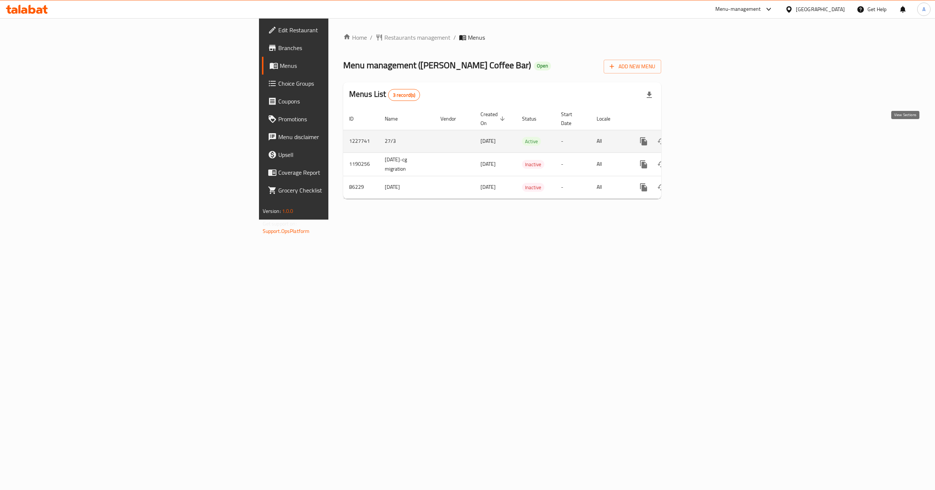
click at [702, 137] on icon "enhanced table" at bounding box center [697, 141] width 9 height 9
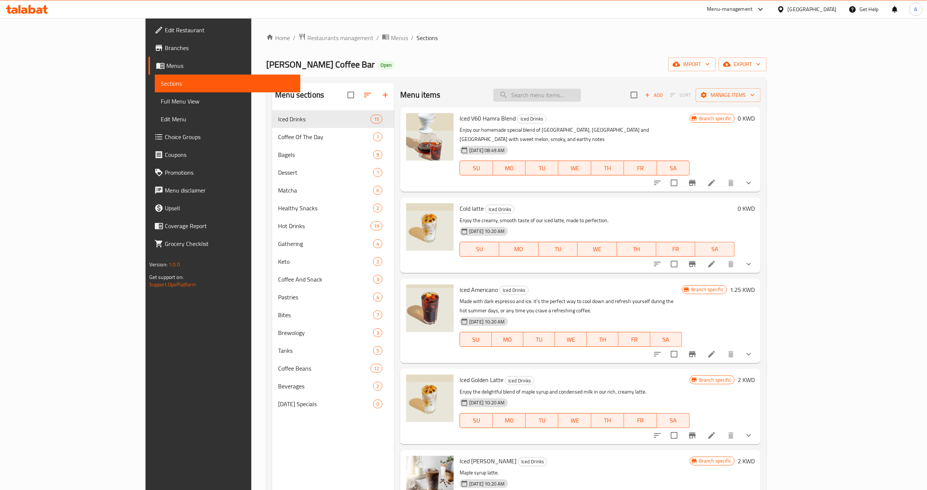
click at [581, 100] on input "search" at bounding box center [537, 95] width 88 height 13
paste input "Iced V60"
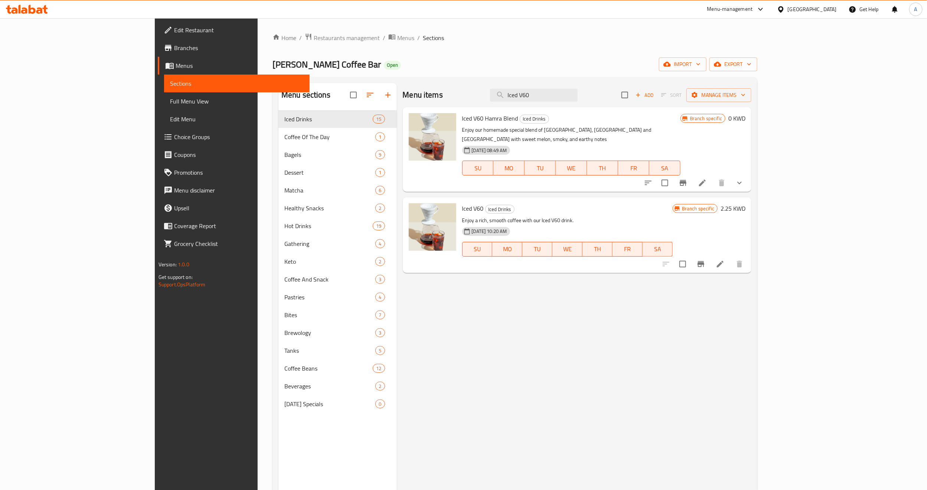
type input "Iced V60"
click at [725, 260] on icon at bounding box center [720, 264] width 9 height 9
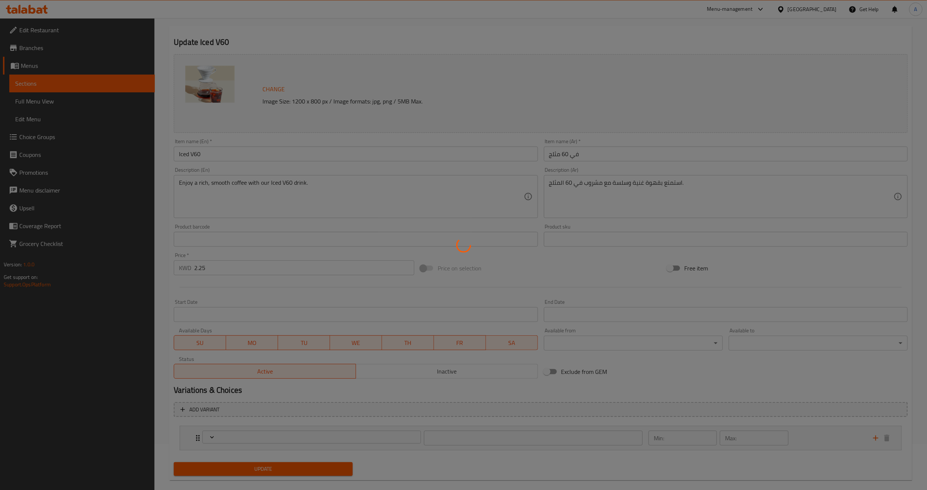
scroll to position [57, 0]
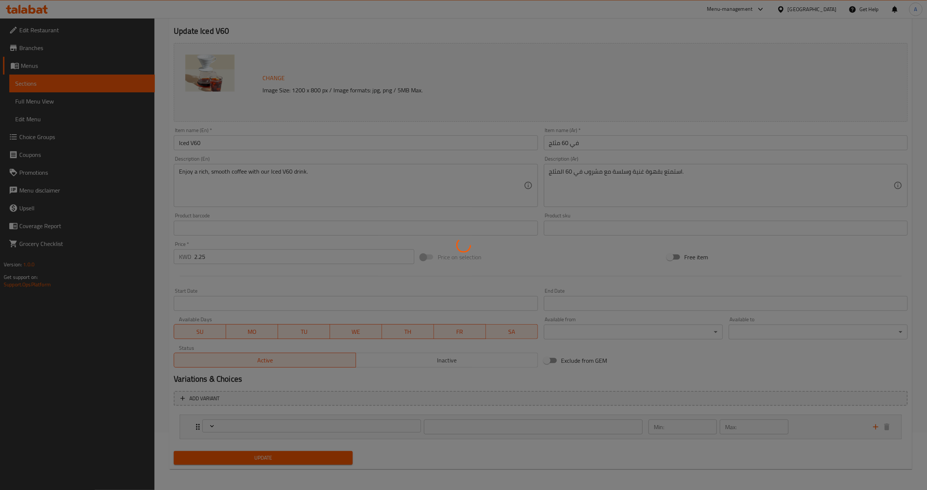
type input "اختيار الفاصوليا المثلجة V60"
type input "0"
type input "1"
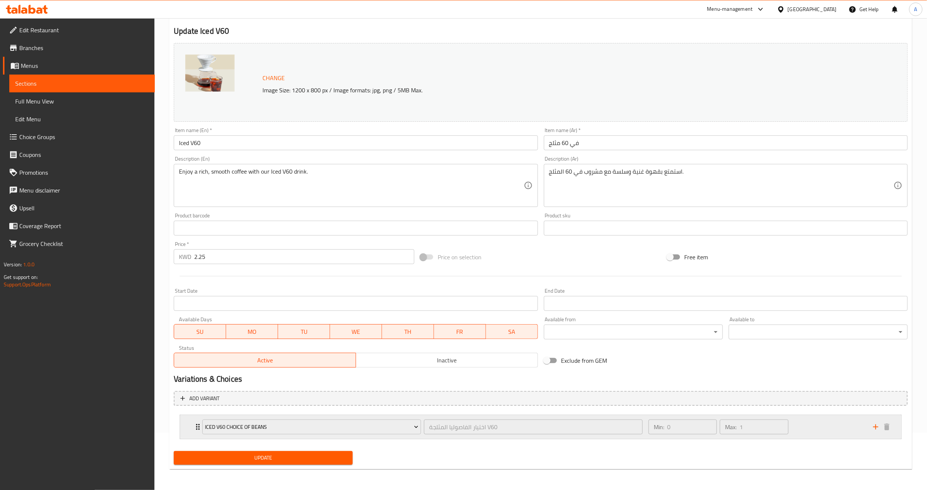
click at [202, 428] on div "Iced V60 Choice of Beans" at bounding box center [312, 427] width 222 height 18
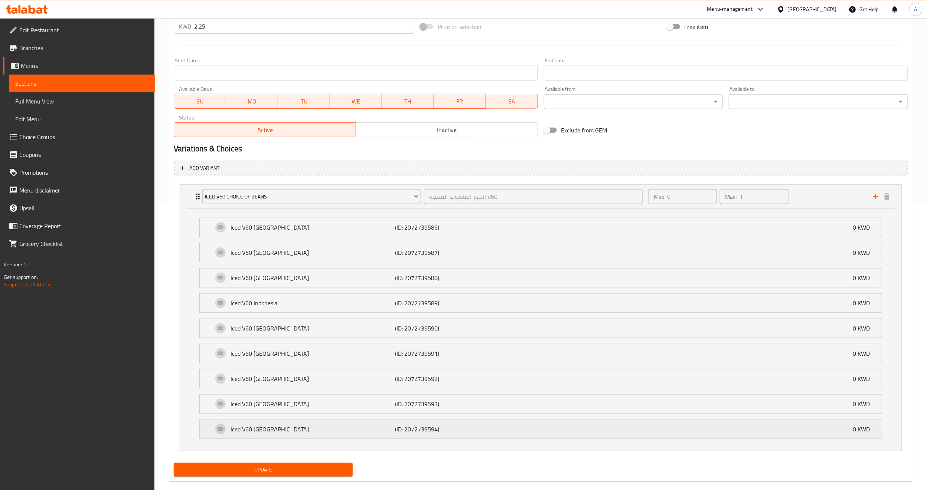
scroll to position [303, 0]
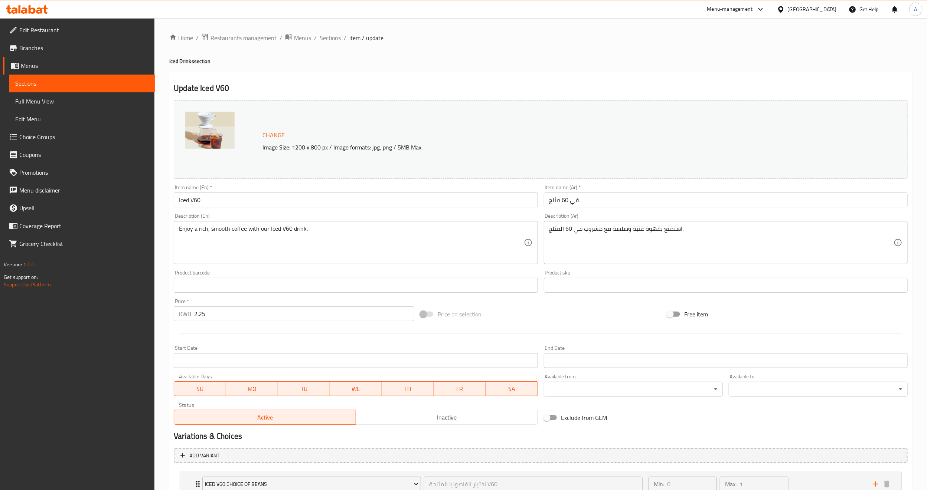
click at [40, 134] on span "Choice Groups" at bounding box center [84, 137] width 130 height 9
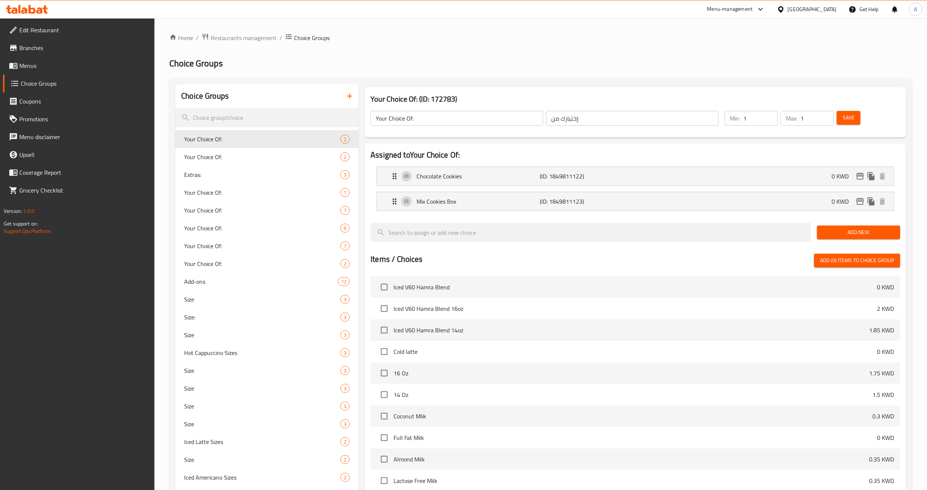
click at [279, 104] on div "Choice Groups" at bounding box center [266, 96] width 183 height 24
click at [280, 114] on input "search" at bounding box center [266, 117] width 183 height 19
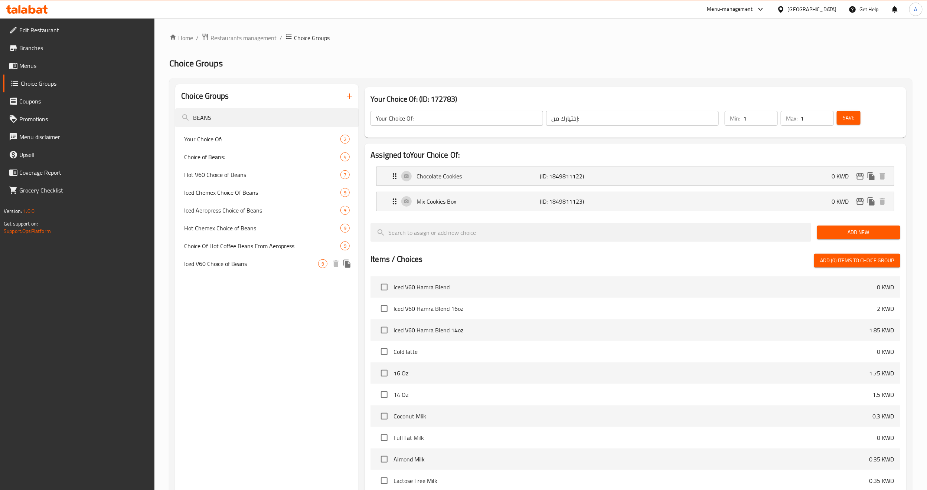
type input "BEANS"
click at [252, 269] on div "Iced V60 Choice of Beans 9" at bounding box center [266, 264] width 183 height 18
type input "Iced V60 Choice of Beans"
type input "اختيار الفاصوليا المثلجة V60"
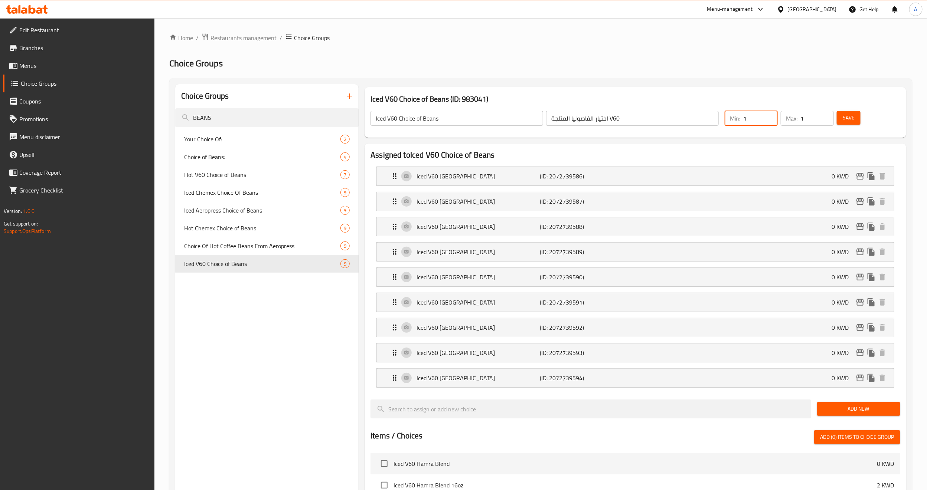
type input "1"
click at [770, 114] on input "1" at bounding box center [760, 118] width 35 height 15
click at [851, 120] on span "Save" at bounding box center [849, 117] width 12 height 9
click at [612, 121] on input "اختيار الفاصوليا المثلجة V60" at bounding box center [632, 118] width 173 height 15
drag, startPoint x: 655, startPoint y: 119, endPoint x: 631, endPoint y: 121, distance: 23.8
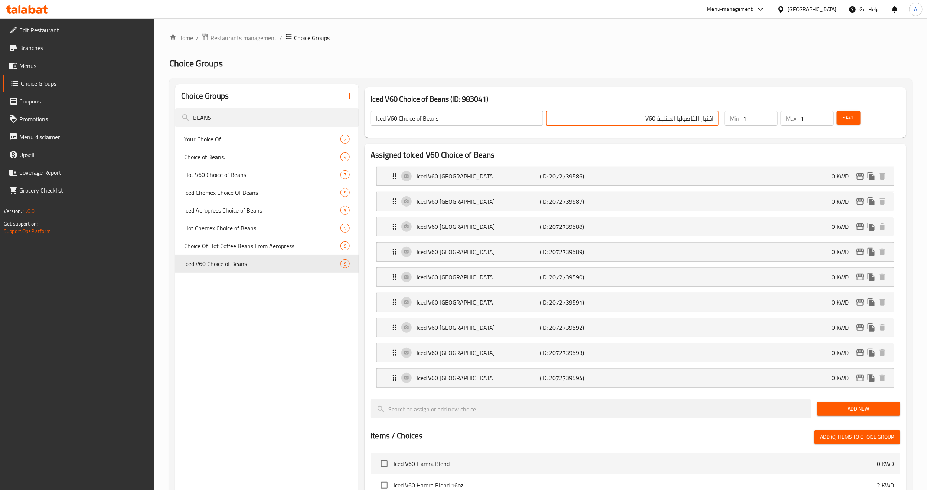
click at [631, 121] on input "اختيار الفاصوليا المثلجة V60" at bounding box center [632, 118] width 173 height 15
click at [637, 119] on input "اختيار الفاصوليا المثلجة V60" at bounding box center [632, 118] width 173 height 15
drag, startPoint x: 650, startPoint y: 119, endPoint x: 642, endPoint y: 121, distance: 8.8
click at [642, 121] on input "اختيار الفاصوليا المثلجة V60" at bounding box center [632, 118] width 173 height 15
type input "اختيار الفاصوليا المثلجة في60"
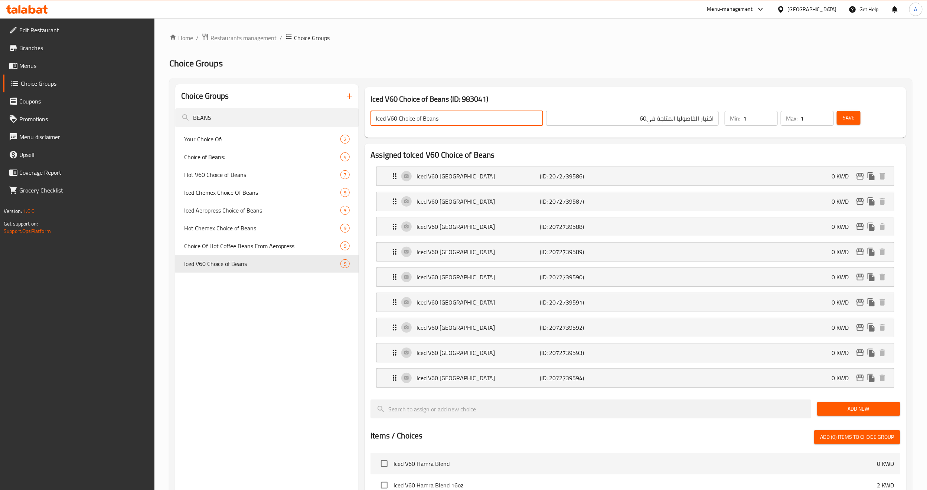
click at [432, 115] on input "Iced V60 Choice of Beans" at bounding box center [456, 118] width 173 height 15
click at [567, 175] on p "(ID: 2072739586)" at bounding box center [581, 176] width 82 height 9
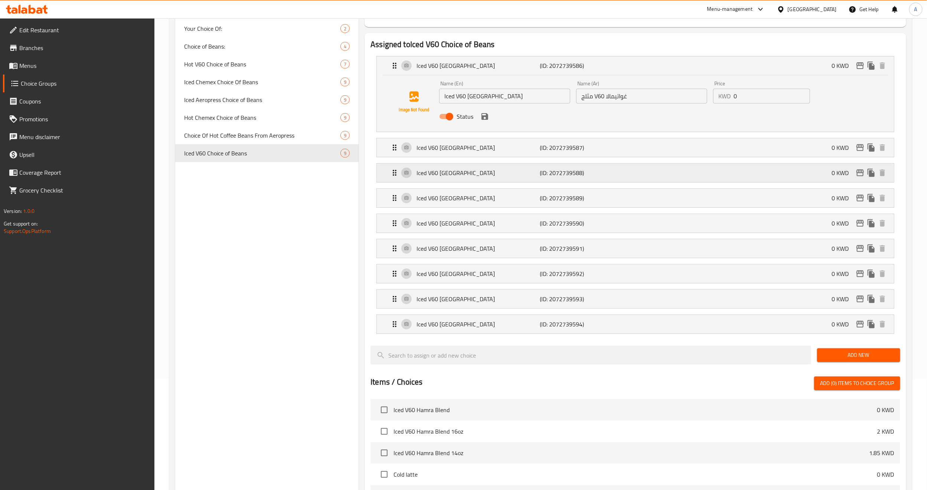
scroll to position [111, 0]
click at [467, 326] on p "Iced V60 [GEOGRAPHIC_DATA]" at bounding box center [477, 323] width 123 height 9
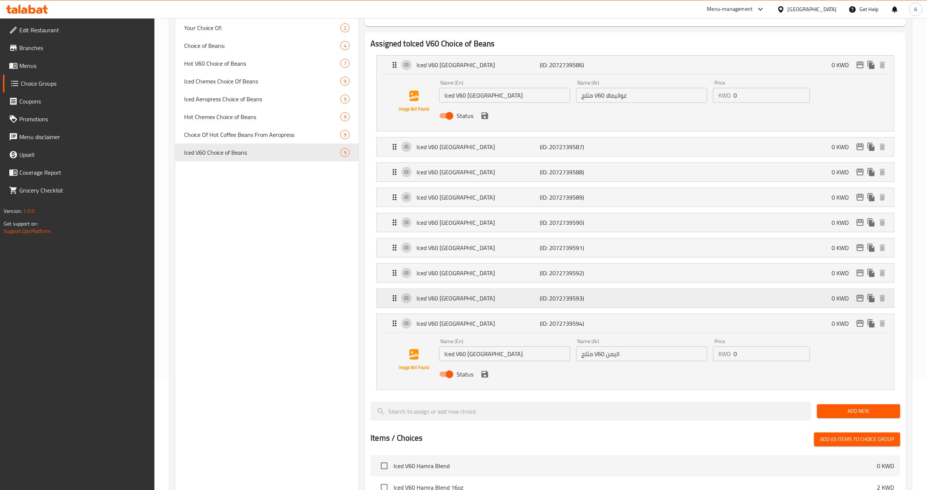
click at [459, 300] on p "Iced V60 [GEOGRAPHIC_DATA]" at bounding box center [477, 298] width 123 height 9
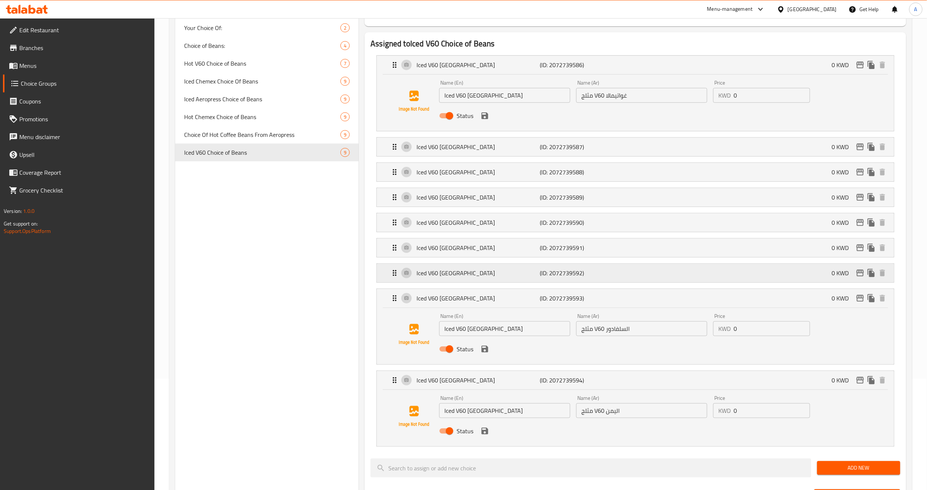
click at [455, 275] on p "Iced V60 [GEOGRAPHIC_DATA]" at bounding box center [477, 273] width 123 height 9
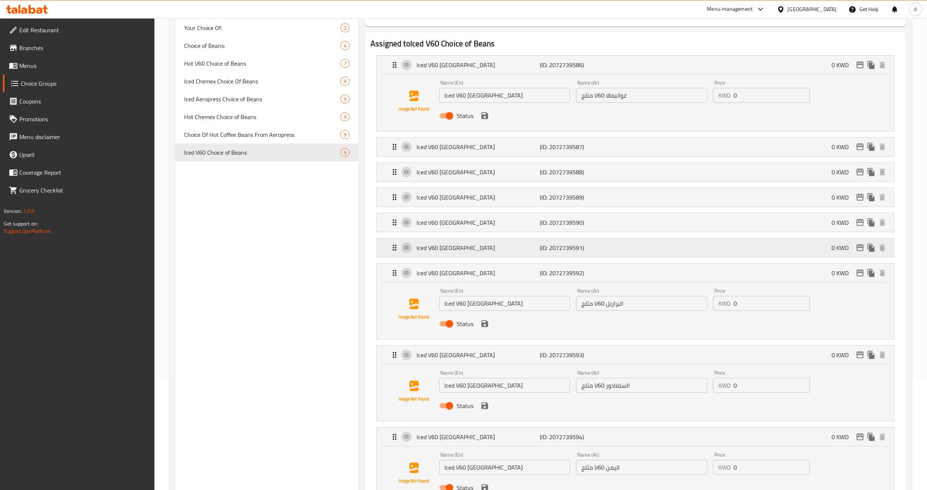
click at [457, 247] on p "Iced V60 [GEOGRAPHIC_DATA]" at bounding box center [477, 247] width 123 height 9
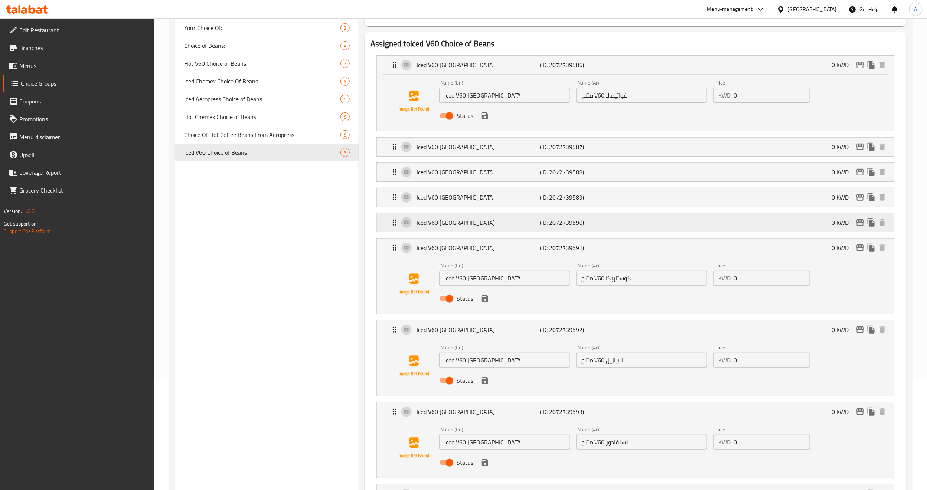
click at [458, 223] on p "Iced V60 [GEOGRAPHIC_DATA]" at bounding box center [477, 222] width 123 height 9
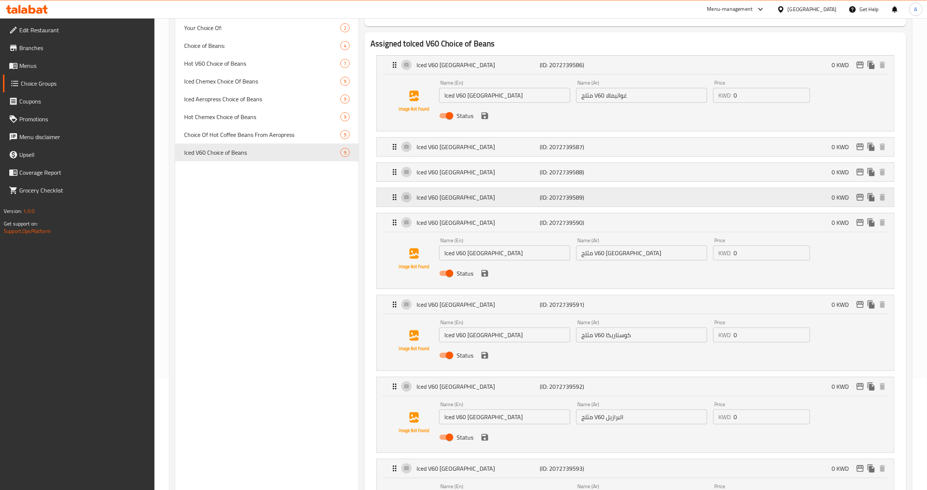
click at [458, 202] on p "Iced V60 Indonesia" at bounding box center [477, 197] width 123 height 9
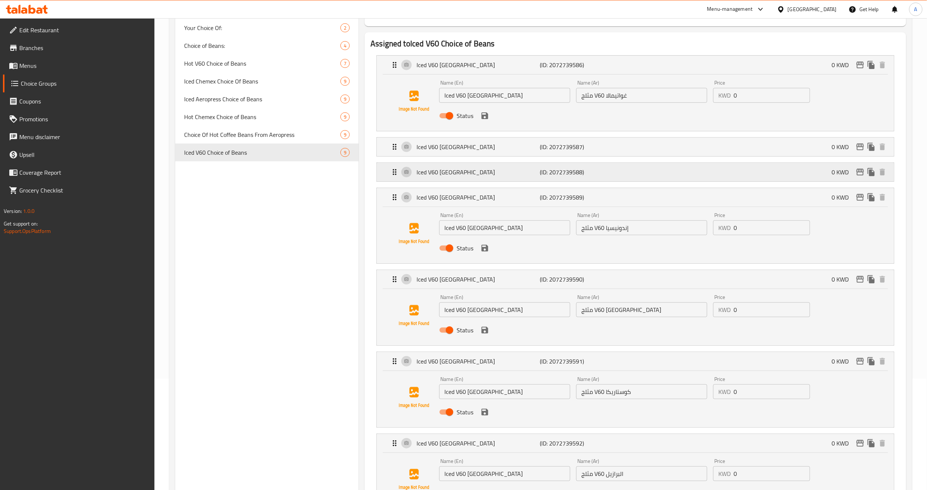
click at [461, 174] on p "Iced V60 [GEOGRAPHIC_DATA]" at bounding box center [477, 172] width 123 height 9
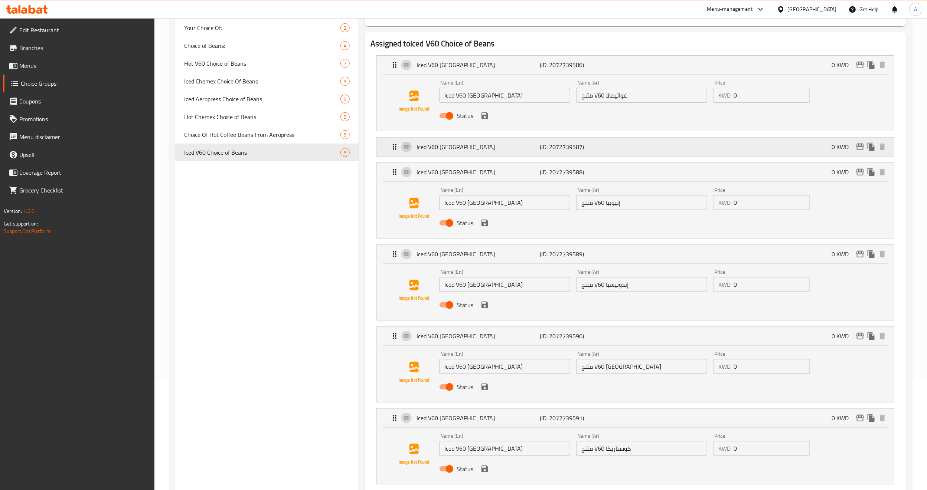
click at [517, 148] on p "Iced V60 [GEOGRAPHIC_DATA]" at bounding box center [477, 147] width 123 height 9
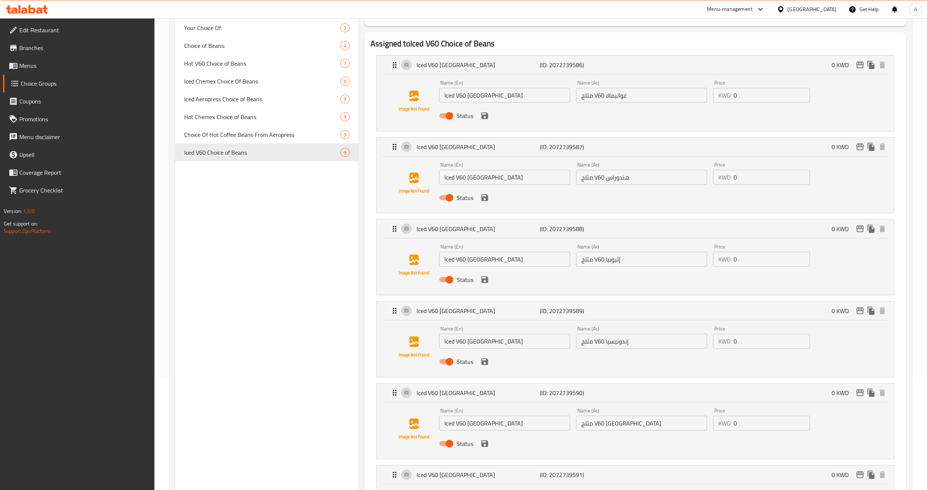
click at [630, 176] on input "مثلج V60 هندوراس" at bounding box center [641, 177] width 131 height 15
click at [624, 99] on input "مثلج V60 غواتيمالا" at bounding box center [641, 95] width 131 height 15
click at [680, 93] on input "مثلج V60 غواتيمالا" at bounding box center [641, 95] width 131 height 15
drag, startPoint x: 689, startPoint y: 96, endPoint x: 673, endPoint y: 98, distance: 16.1
click at [673, 98] on input "مثلج في60 غواتيمالا" at bounding box center [641, 95] width 131 height 15
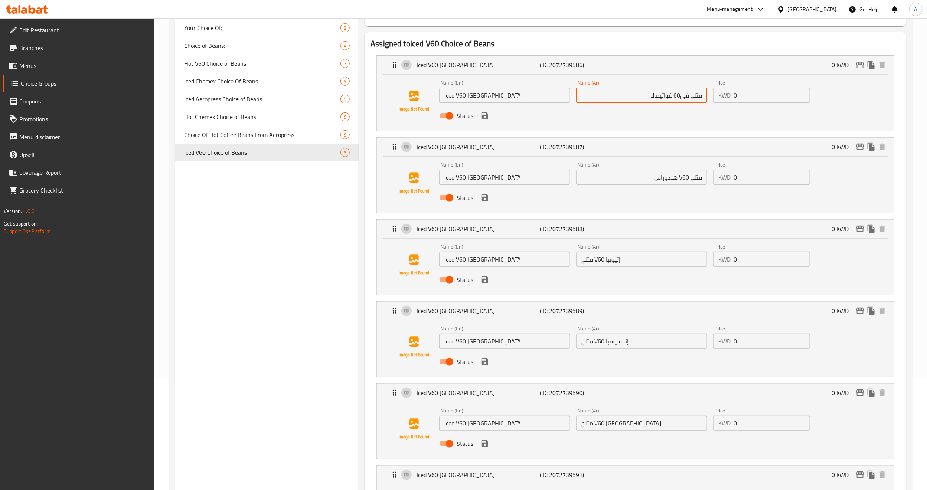
type input "مثلج في60 غواتيمالا"
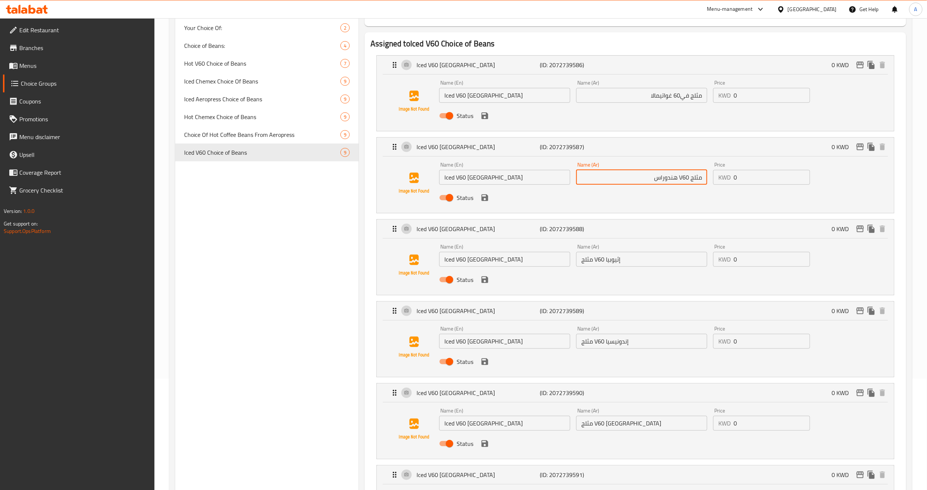
drag, startPoint x: 687, startPoint y: 177, endPoint x: 678, endPoint y: 177, distance: 8.9
click at [678, 177] on input "مثلج V60 هندوراس" at bounding box center [641, 177] width 131 height 15
drag, startPoint x: 684, startPoint y: 175, endPoint x: 678, endPoint y: 176, distance: 5.6
click at [678, 176] on input "مثلج V60 هندوراس" at bounding box center [641, 177] width 131 height 15
drag, startPoint x: 689, startPoint y: 177, endPoint x: 677, endPoint y: 179, distance: 12.0
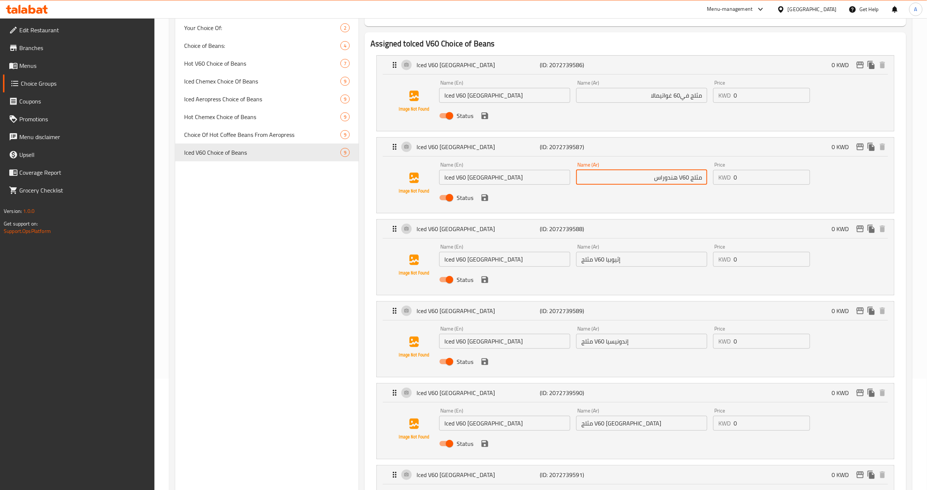
click at [677, 179] on input "مثلج V60 هندوراس" at bounding box center [641, 177] width 131 height 15
paste input "في"
type input "مثلج في60 [GEOGRAPHIC_DATA]"
click at [618, 263] on input "مثلج V60 إثيوبيا" at bounding box center [641, 259] width 131 height 15
click at [621, 342] on input "مثلج V60 إندونيسيا" at bounding box center [641, 341] width 131 height 15
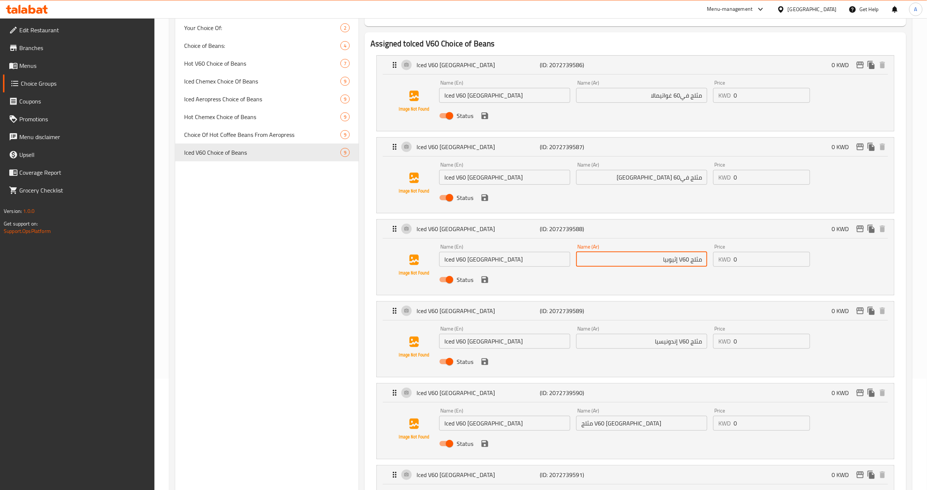
drag, startPoint x: 687, startPoint y: 258, endPoint x: 683, endPoint y: 258, distance: 4.1
click at [683, 258] on input "مثلج V60 إثيوبيا" at bounding box center [641, 259] width 131 height 15
drag, startPoint x: 687, startPoint y: 258, endPoint x: 681, endPoint y: 260, distance: 6.8
click at [681, 260] on input "مثلج V60 إثيوبيا" at bounding box center [641, 259] width 131 height 15
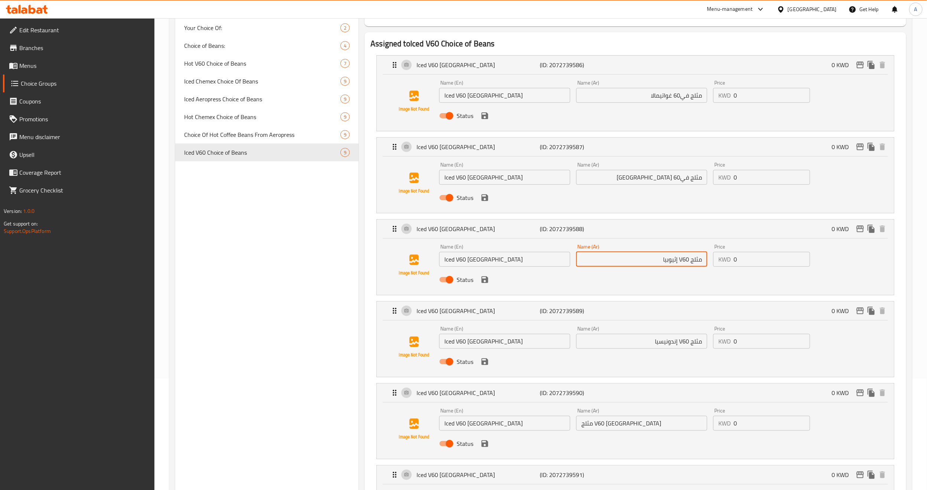
click at [682, 260] on input "مثلج V60 إثيوبيا" at bounding box center [641, 259] width 131 height 15
paste input "في60"
type input "مثلج في60 [GEOGRAPHIC_DATA]"
click at [686, 342] on input "مثلج V60 إندونيسيا" at bounding box center [641, 341] width 131 height 15
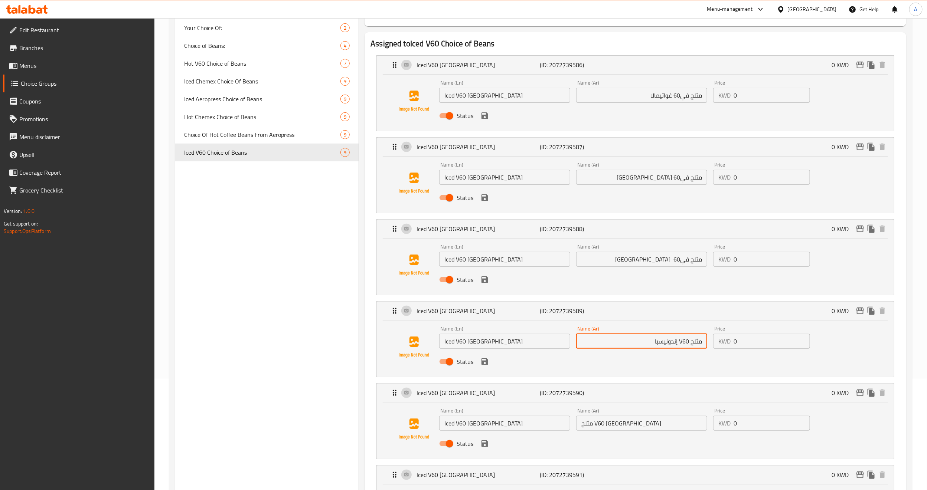
paste input "في"
type input "مثلج في60 [GEOGRAPHIC_DATA]"
click at [602, 425] on input "مثلج V60 كولومبيا" at bounding box center [641, 423] width 131 height 15
paste input "في"
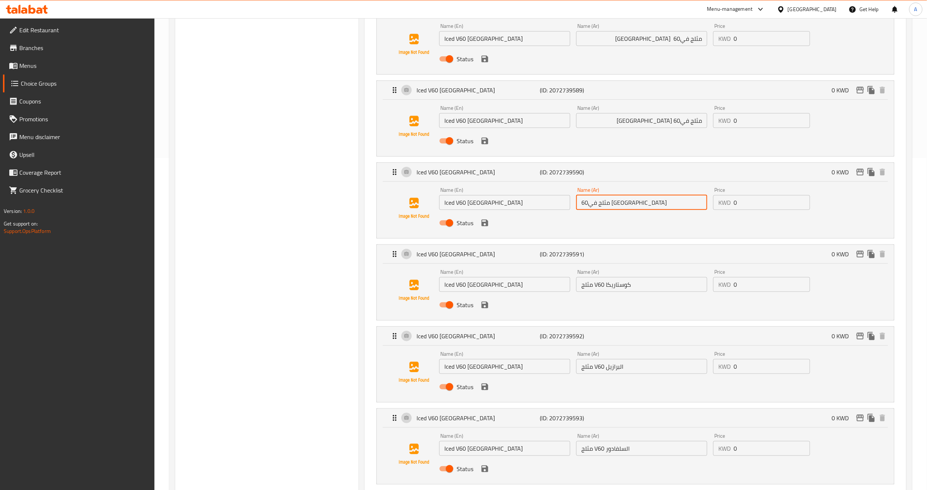
scroll to position [334, 0]
type input "مثلج في60 [GEOGRAPHIC_DATA]"
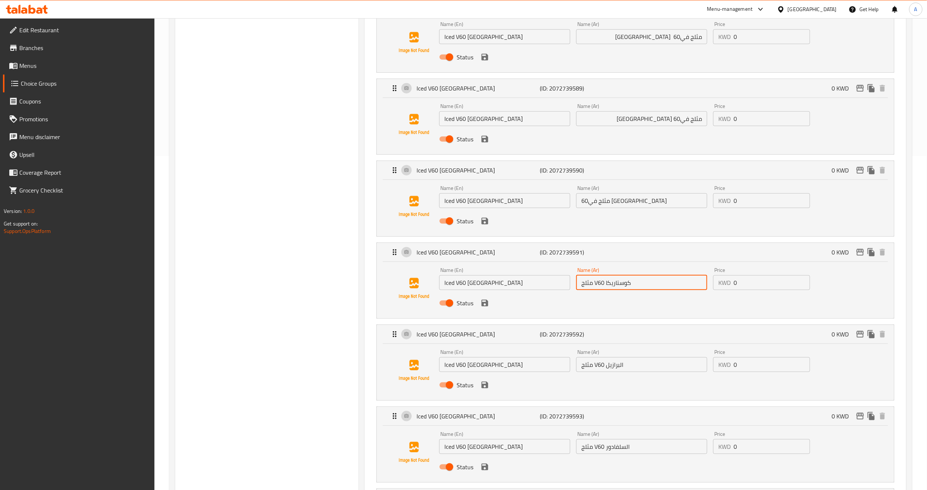
click at [600, 285] on input "مثلج V60 كوستاريكا" at bounding box center [641, 282] width 131 height 15
paste input "في"
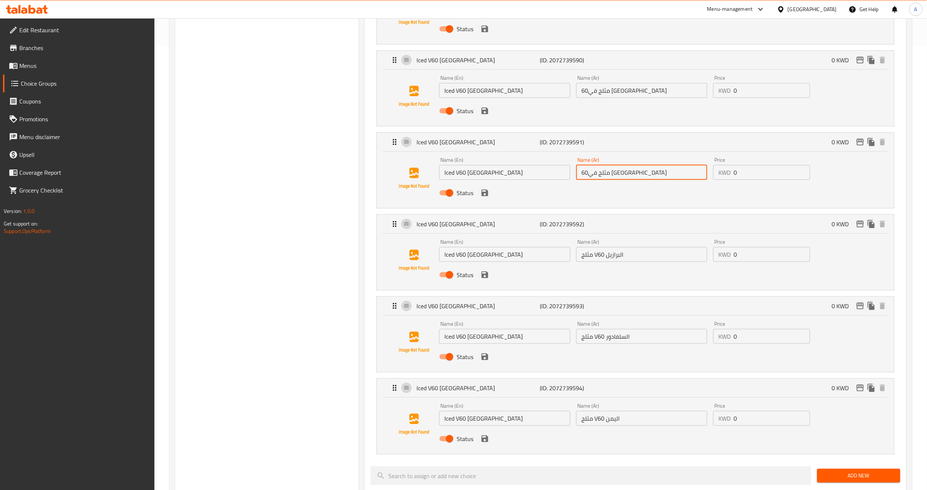
scroll to position [445, 0]
type input "مثلج في60 [GEOGRAPHIC_DATA]"
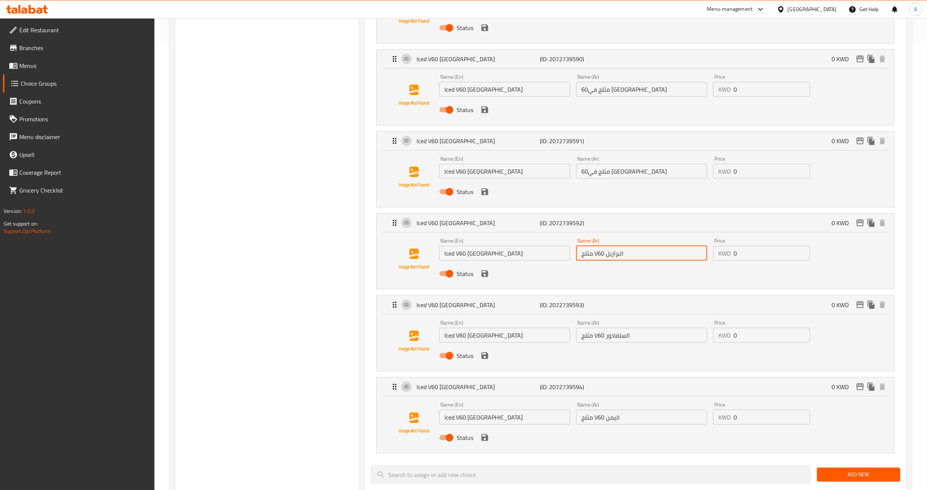
click at [599, 253] on input "مثلج V60 البرازيل" at bounding box center [641, 253] width 131 height 15
paste input "في"
type input "مثلج في60 البرازيل"
click at [599, 336] on input "مثلج V60 السلفادور" at bounding box center [641, 335] width 131 height 15
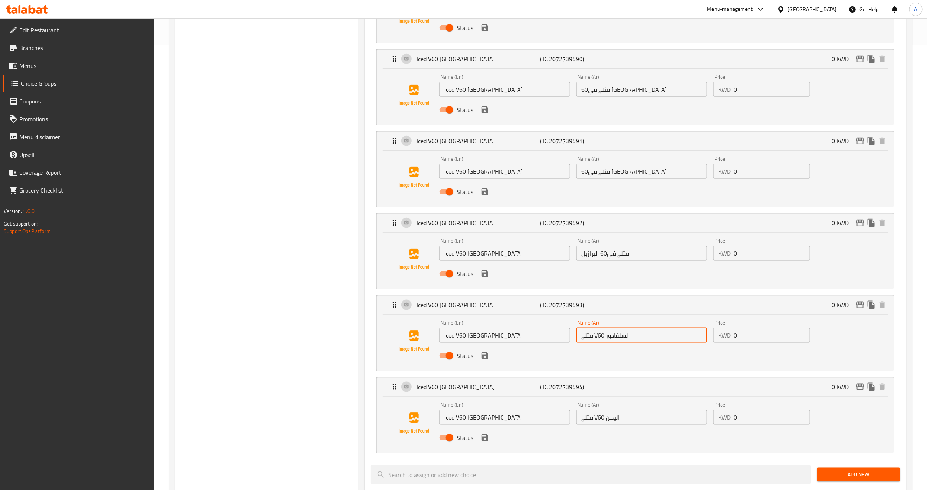
click at [599, 336] on input "مثلج V60 السلفادور" at bounding box center [641, 335] width 131 height 15
paste input "في"
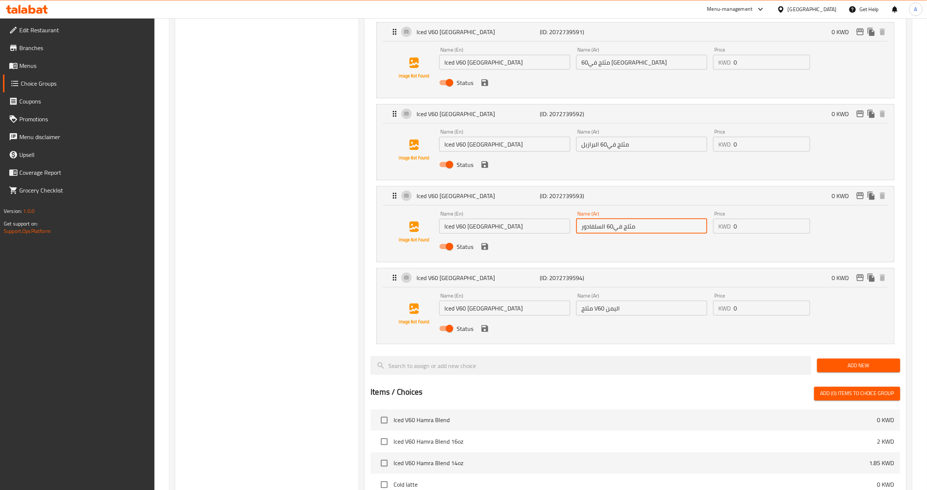
scroll to position [557, 0]
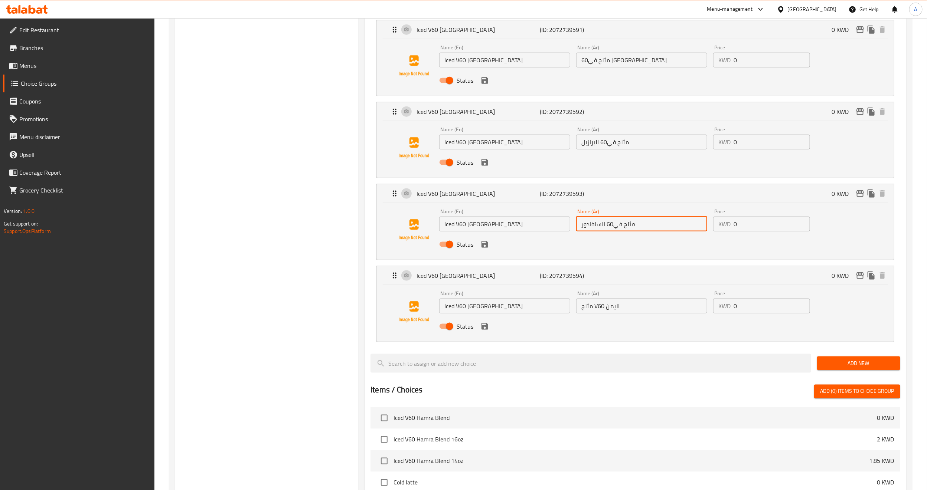
type input "مثلج في60 السلفادور"
click at [602, 306] on input "مثلج V60 اليمن" at bounding box center [641, 306] width 131 height 15
paste input "في"
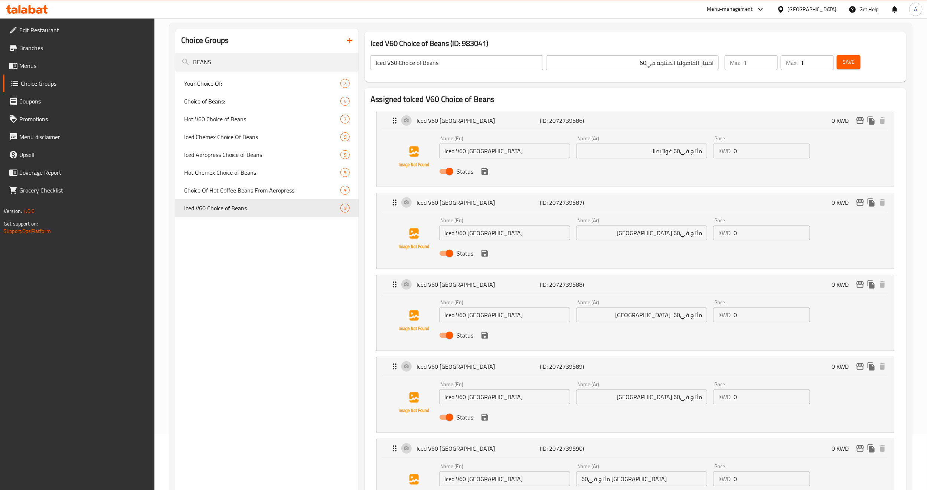
scroll to position [0, 0]
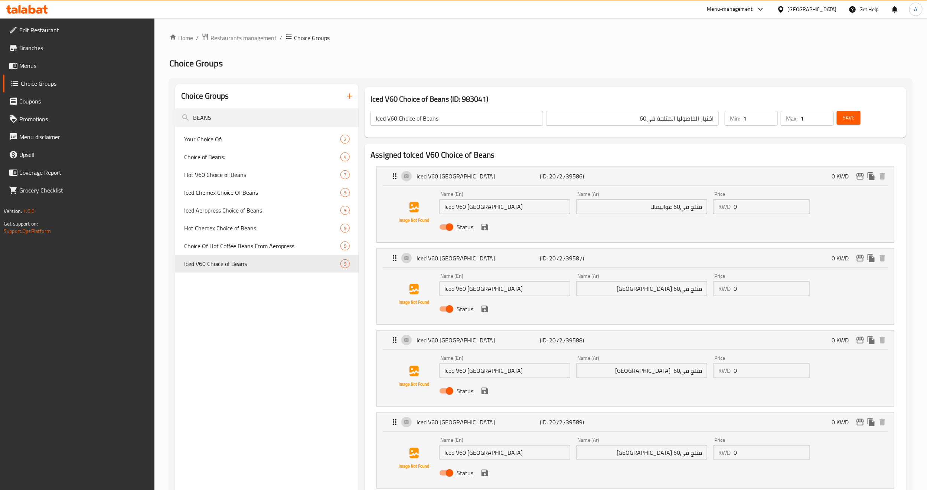
type input "مثلج في60 اليمن"
click at [479, 228] on button "save" at bounding box center [484, 227] width 11 height 11
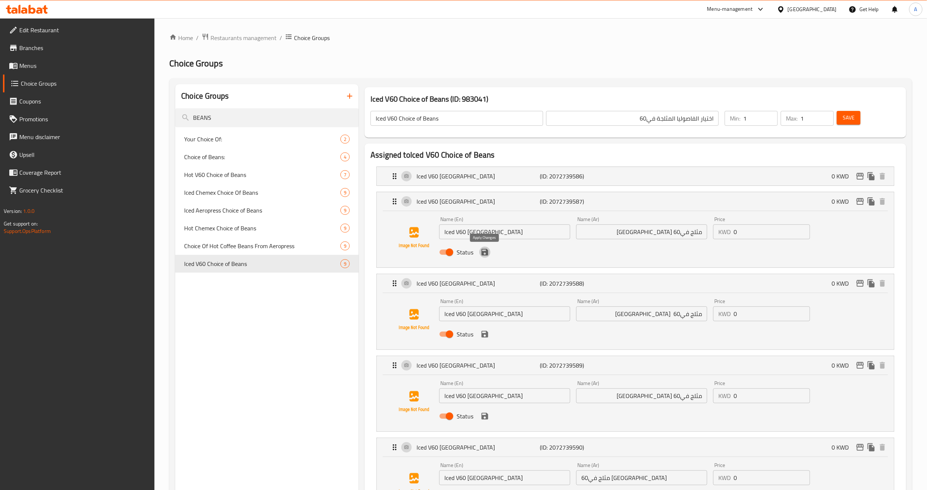
click at [483, 254] on icon "save" at bounding box center [484, 252] width 7 height 7
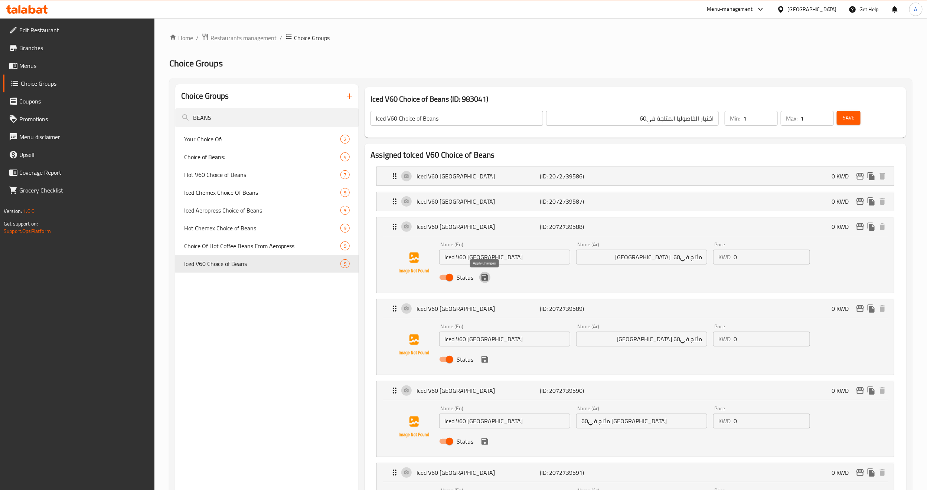
click at [483, 277] on icon "save" at bounding box center [484, 277] width 7 height 7
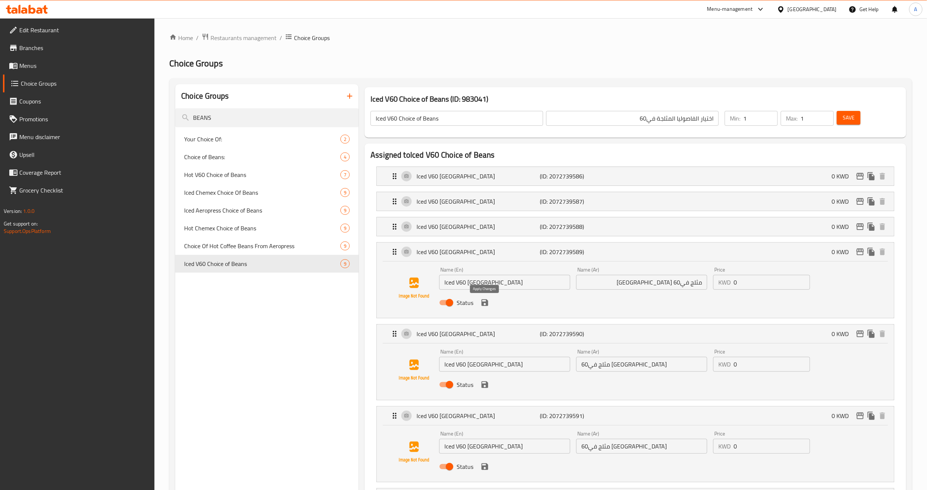
click at [485, 307] on icon "save" at bounding box center [484, 302] width 9 height 9
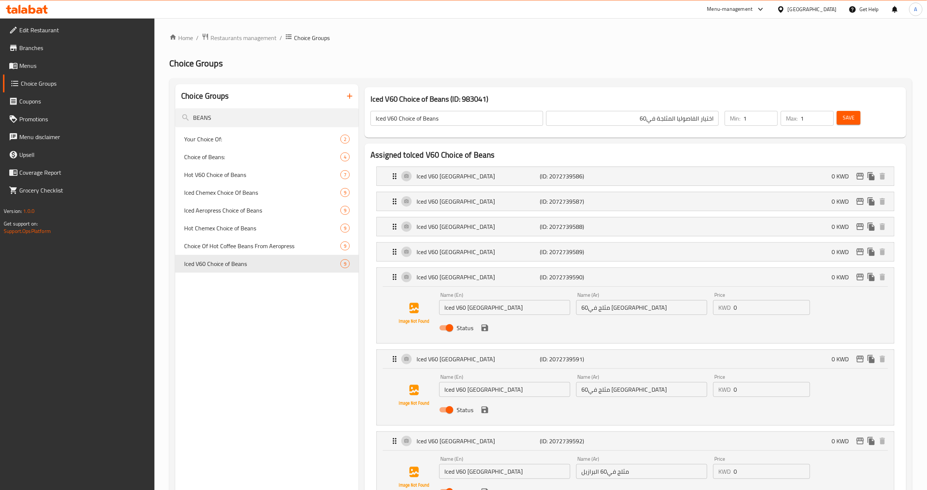
click at [487, 337] on div "Status" at bounding box center [641, 328] width 411 height 20
click at [485, 331] on icon "save" at bounding box center [484, 328] width 9 height 9
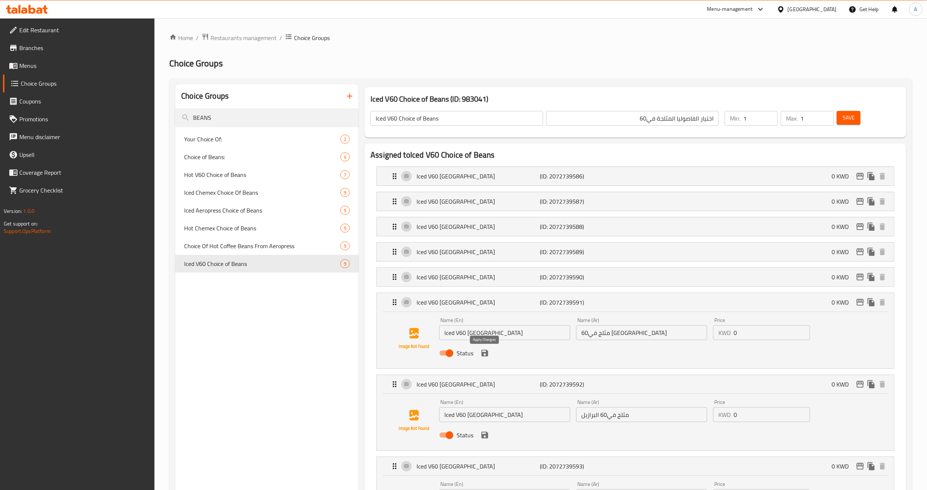
click at [485, 357] on icon "save" at bounding box center [484, 353] width 9 height 9
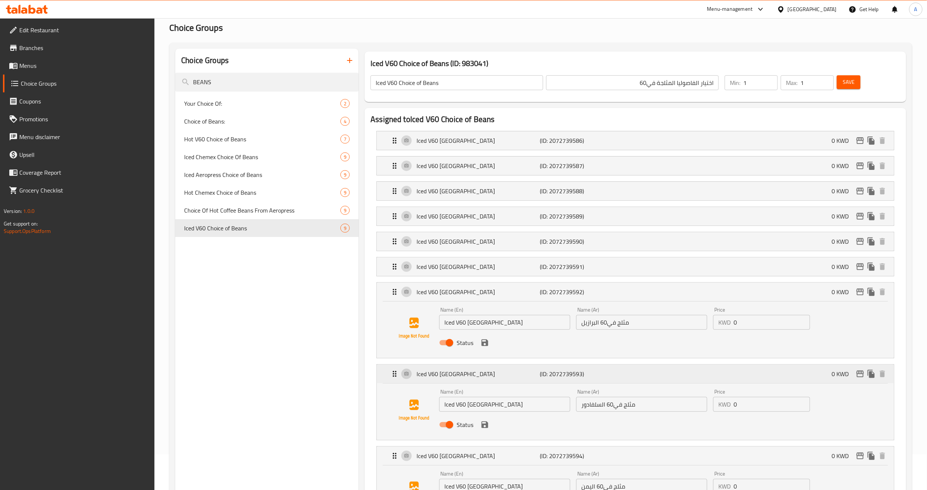
scroll to position [56, 0]
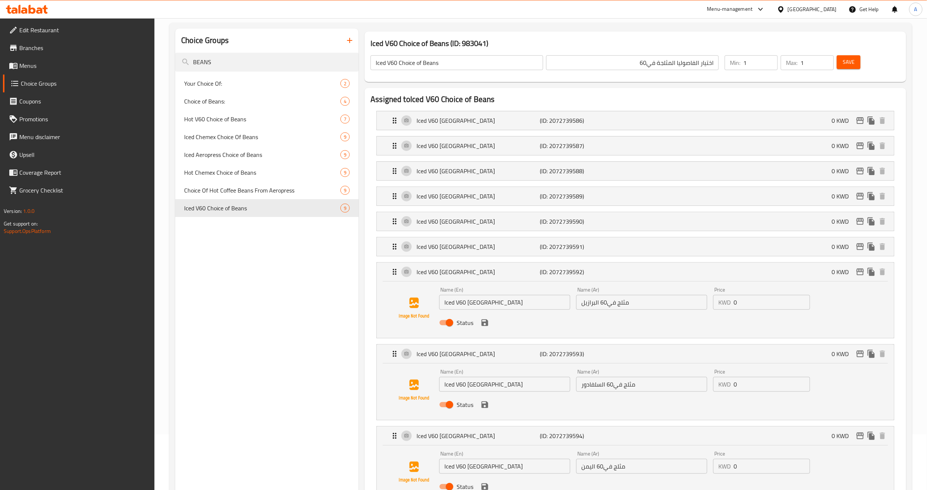
click at [480, 330] on div "Status" at bounding box center [641, 323] width 411 height 20
click at [483, 321] on icon "save" at bounding box center [484, 322] width 9 height 9
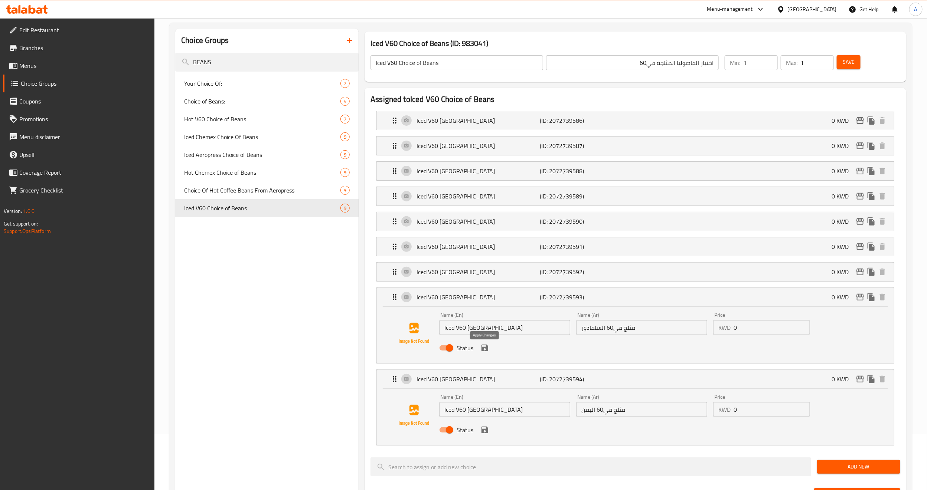
click at [489, 352] on icon "save" at bounding box center [484, 348] width 9 height 9
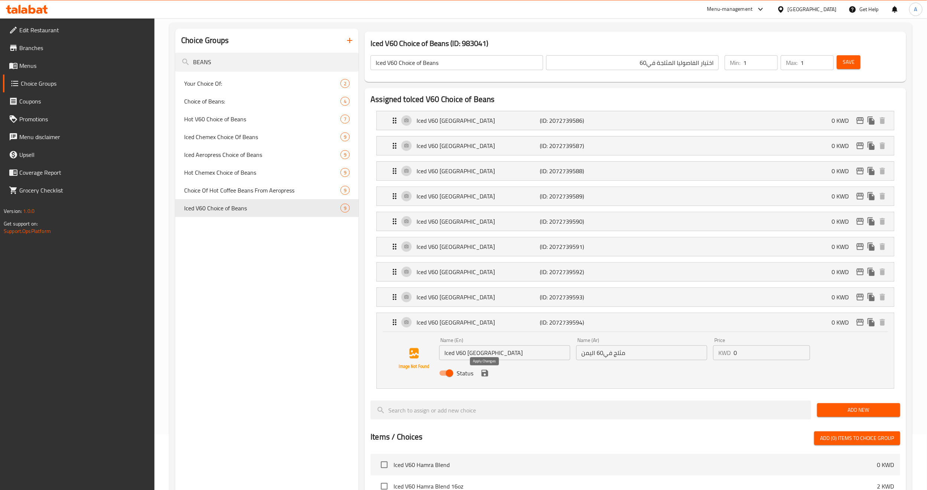
click at [484, 377] on icon "save" at bounding box center [484, 373] width 9 height 9
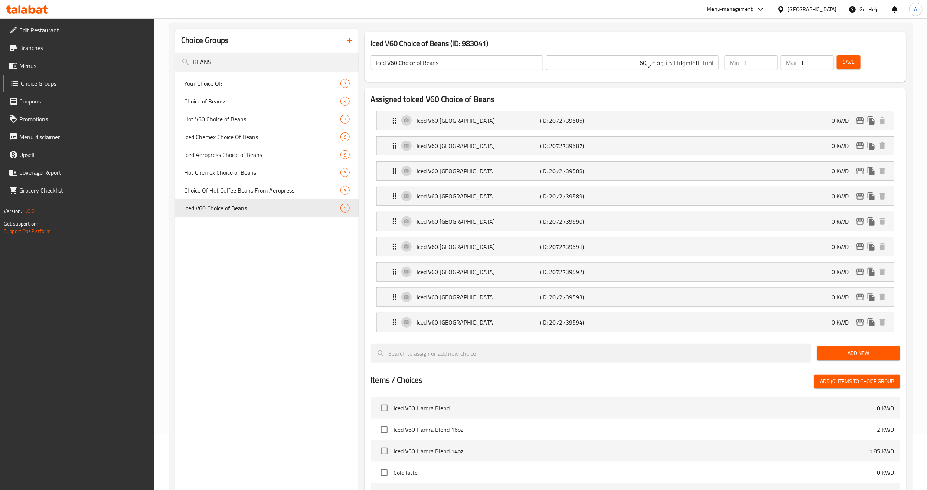
click at [856, 67] on button "Save" at bounding box center [849, 62] width 24 height 14
click at [686, 59] on input "اختيار الفاصوليا المثلجة في60" at bounding box center [632, 62] width 173 height 15
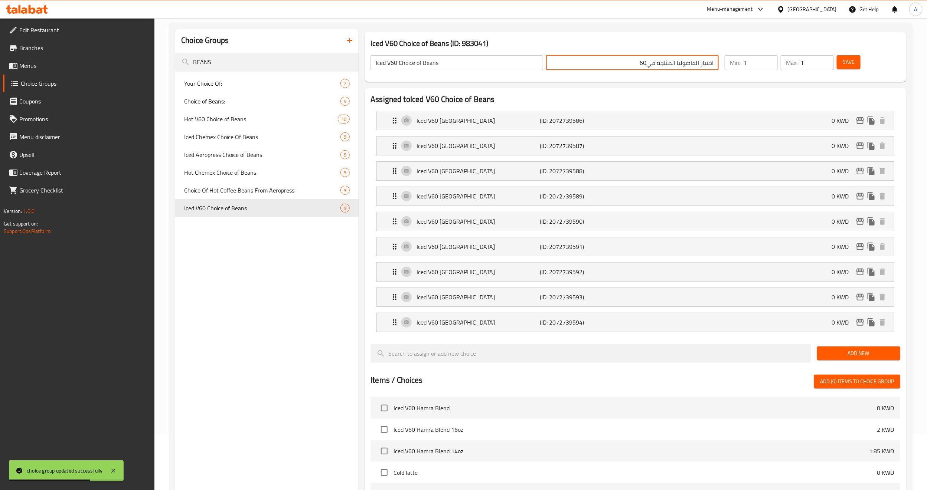
click at [686, 59] on input "اختيار الفاصوليا المثلجة في60" at bounding box center [632, 62] width 173 height 15
paste input "بوب"
type input "اختيار الحبوب المثلجة في60"
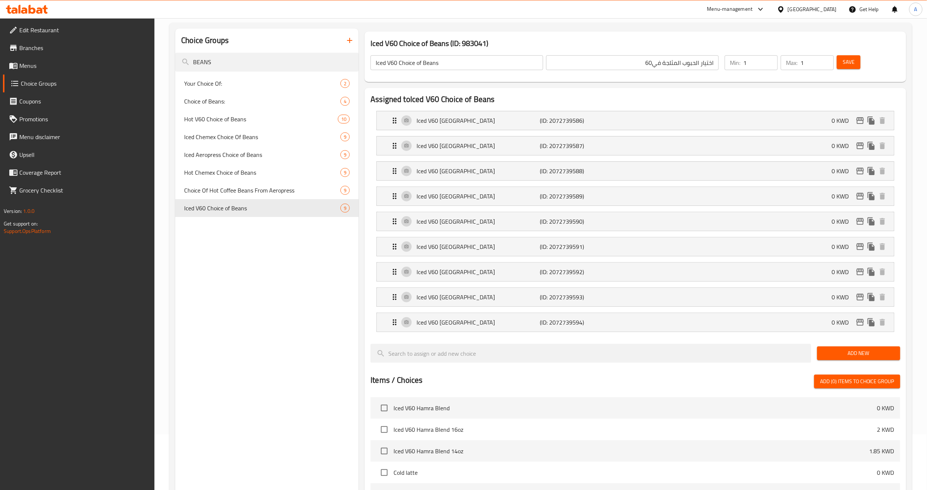
click at [842, 69] on div "Save" at bounding box center [864, 63] width 58 height 18
click at [843, 67] on button "Save" at bounding box center [849, 62] width 24 height 14
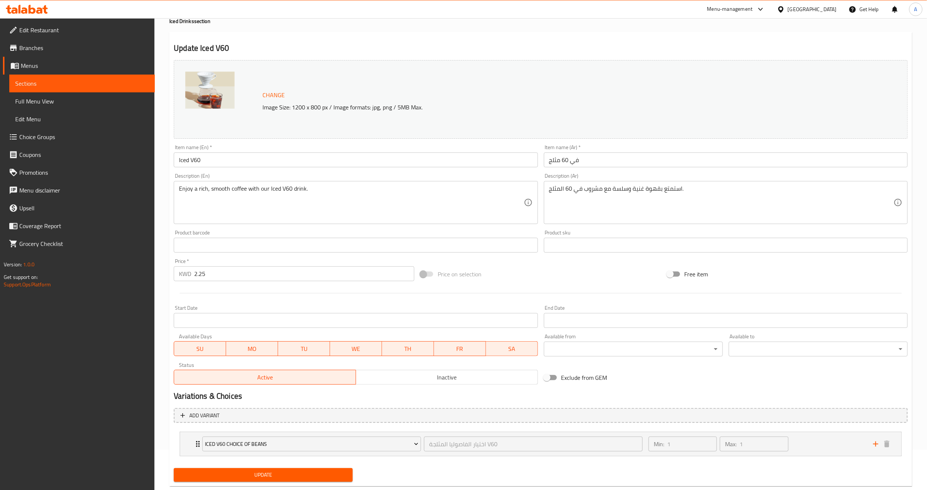
scroll to position [57, 0]
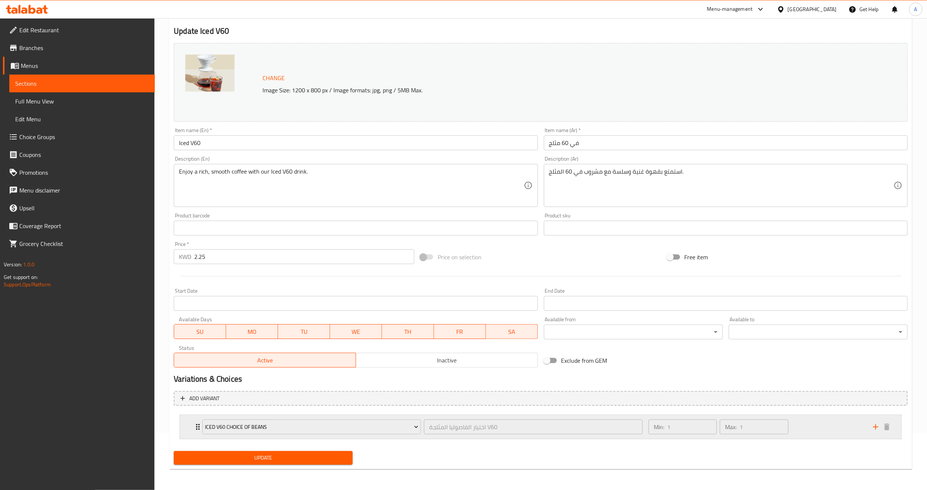
click at [193, 428] on div "Iced V60 Choice of Beans اختيار الفاصوليا المثلجة V60 ​ Min: 1 ​ Max: 1 ​" at bounding box center [540, 427] width 721 height 24
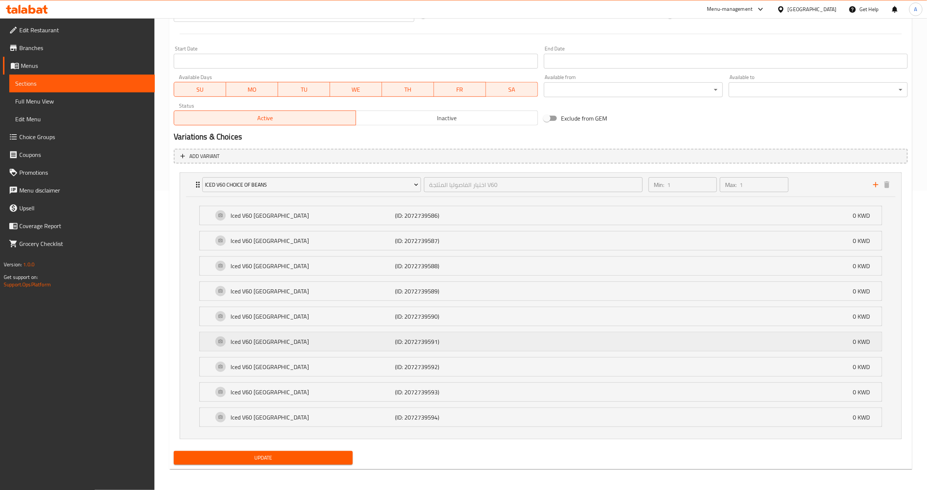
scroll to position [303, 0]
click at [258, 422] on p "Iced V60 Yemen" at bounding box center [312, 417] width 164 height 9
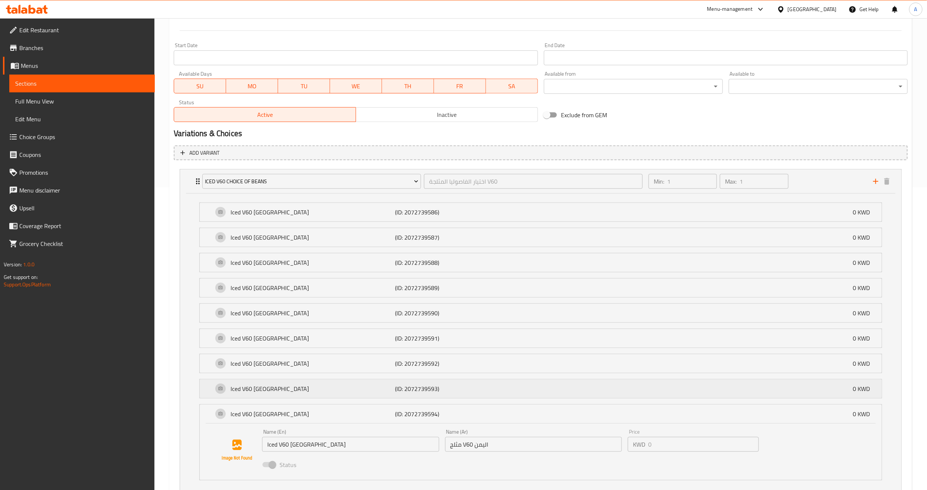
click at [262, 392] on p "Iced V60 El Salvador" at bounding box center [312, 389] width 164 height 9
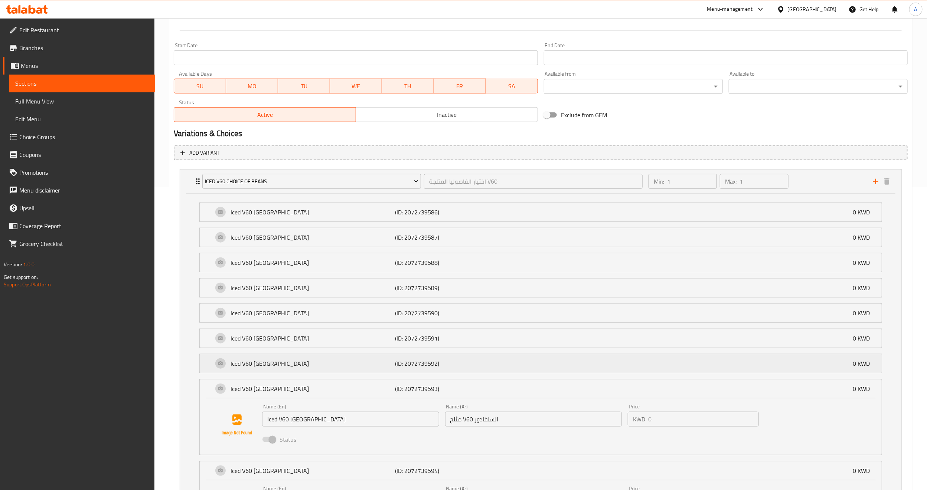
click at [262, 373] on div "Iced V60 Brazil (ID: 2072739592) 0 KWD" at bounding box center [543, 363] width 660 height 19
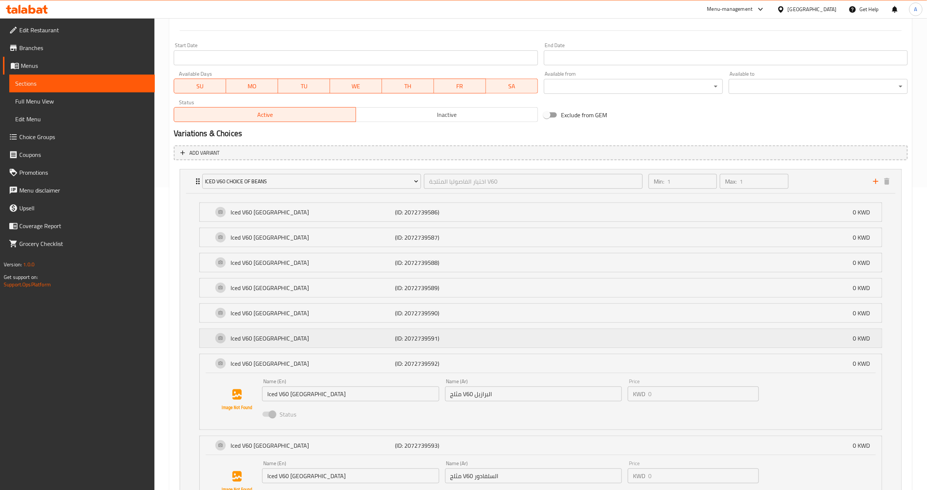
click at [264, 348] on div "Iced V60 Costa Rica (ID: 2072739591) 0 KWD" at bounding box center [543, 338] width 660 height 19
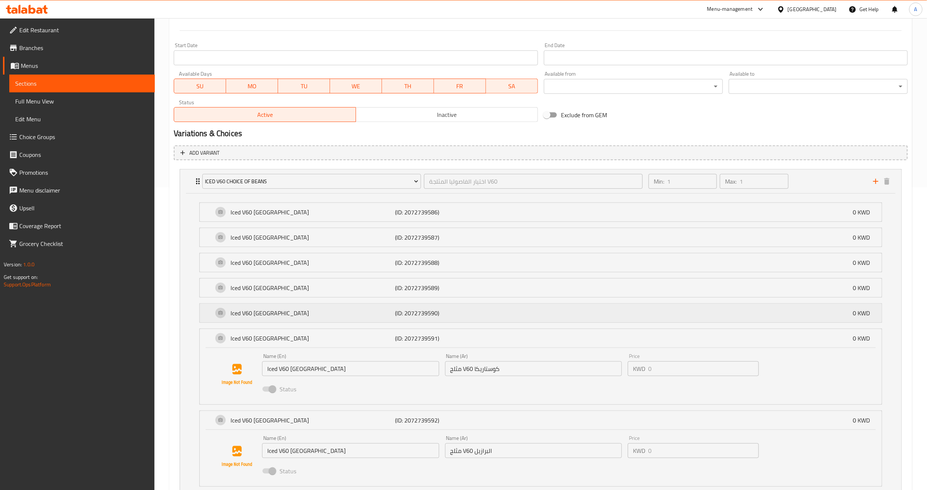
click at [267, 318] on p "Iced V60 Colombia" at bounding box center [312, 313] width 164 height 9
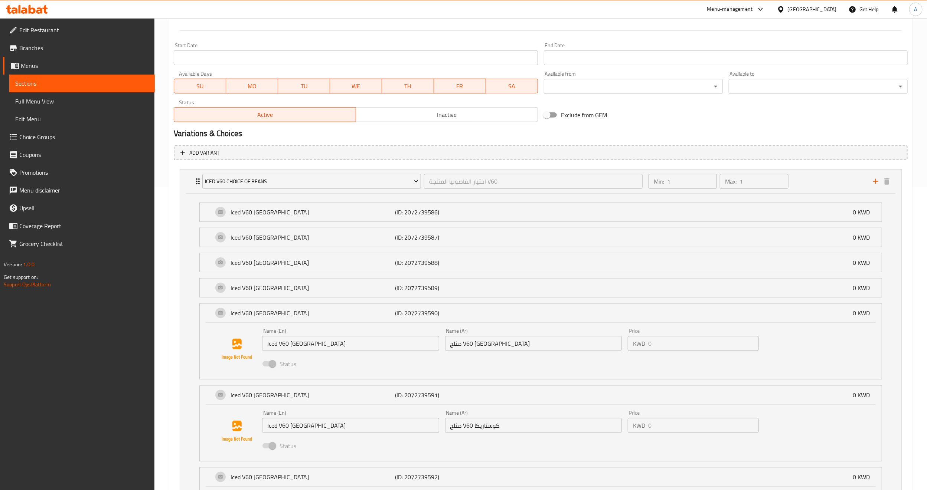
click at [268, 303] on li "Iced V60 Colombia (ID: 2072739590) 0 KWD Name (En) Iced V60 Colombia Name (En) …" at bounding box center [540, 342] width 694 height 82
click at [264, 318] on p "Iced V60 [GEOGRAPHIC_DATA]" at bounding box center [312, 313] width 164 height 9
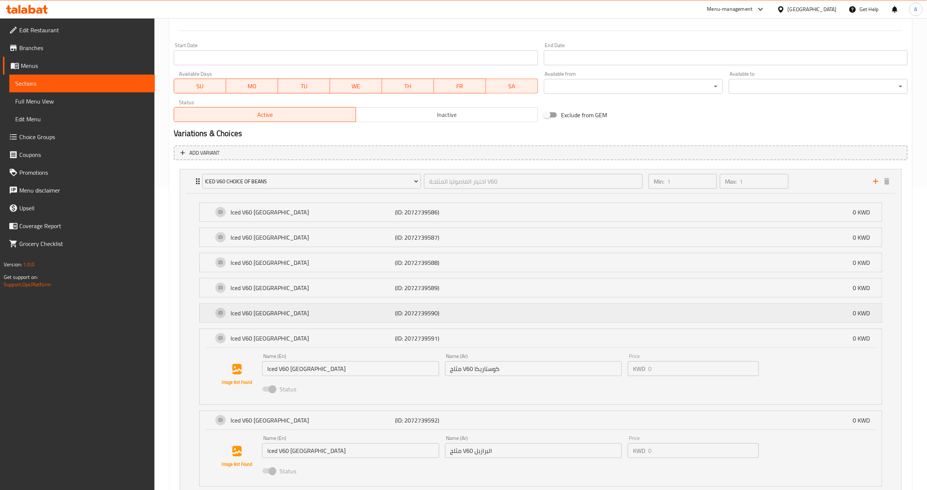
click at [260, 311] on p "Iced V60 [GEOGRAPHIC_DATA]" at bounding box center [312, 313] width 164 height 9
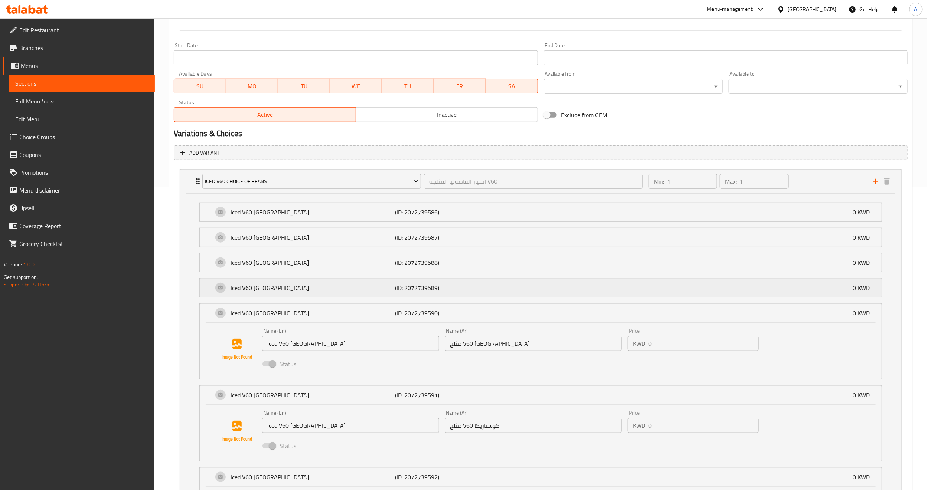
click at [261, 292] on p "Iced V60 Indonesia" at bounding box center [312, 288] width 164 height 9
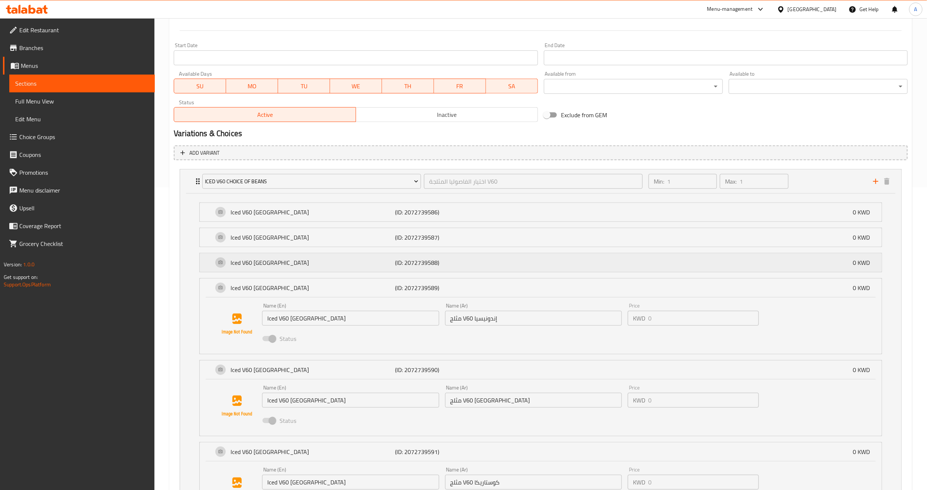
click at [266, 267] on p "Iced V60 [GEOGRAPHIC_DATA]" at bounding box center [312, 262] width 164 height 9
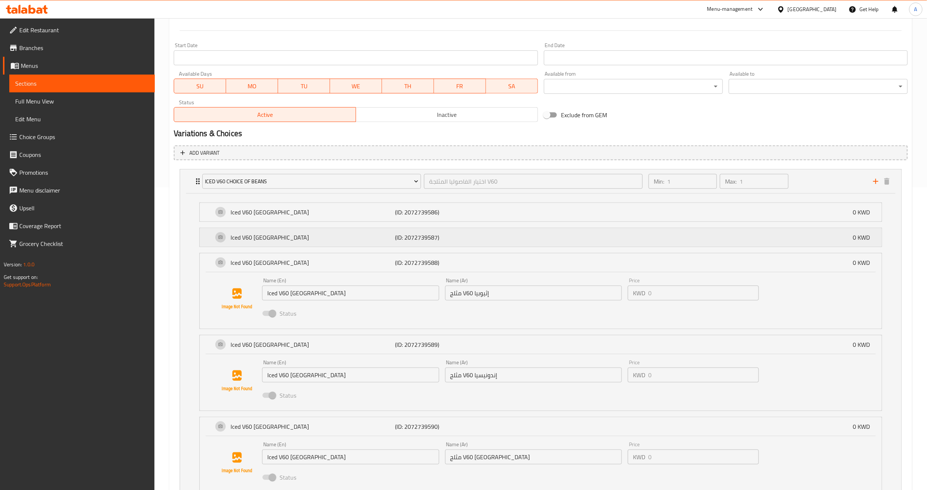
click at [273, 245] on div "Iced V60 Honduras (ID: 2072739587) 0 KWD" at bounding box center [543, 237] width 660 height 19
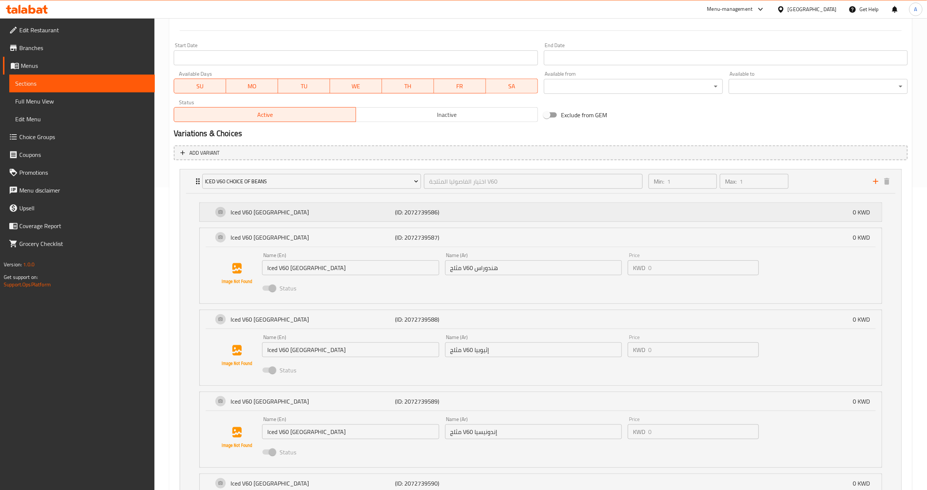
click at [273, 218] on div "Iced V60 [GEOGRAPHIC_DATA] (ID: 2072739586) 0 KWD" at bounding box center [543, 212] width 660 height 19
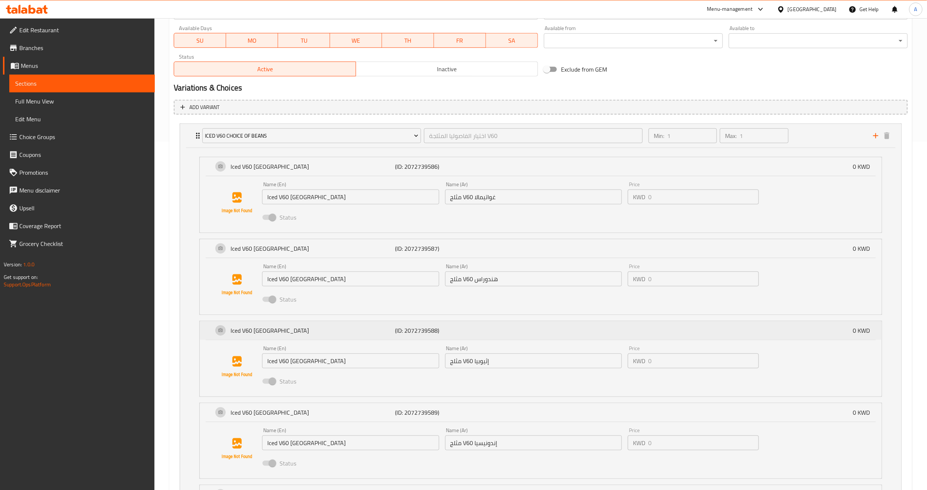
scroll to position [414, 0]
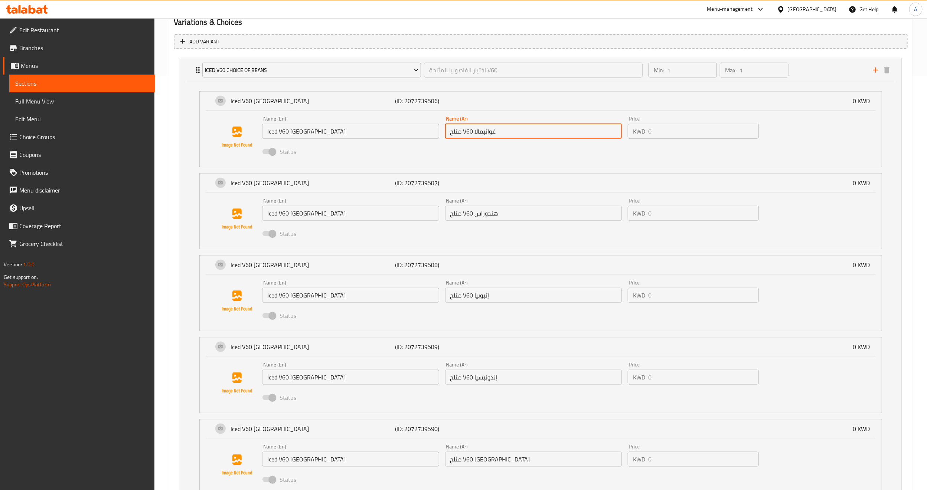
click at [462, 136] on input "مثلج V60 غواتيمالا" at bounding box center [533, 131] width 177 height 15
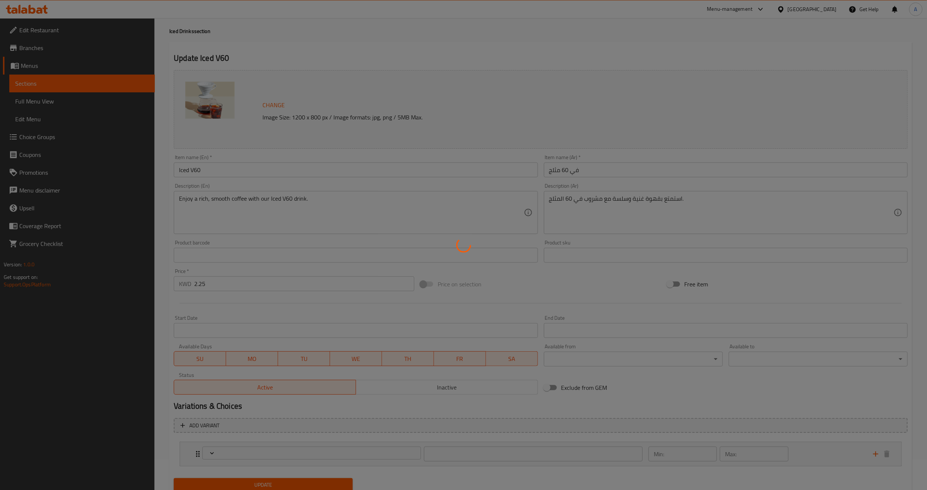
scroll to position [57, 0]
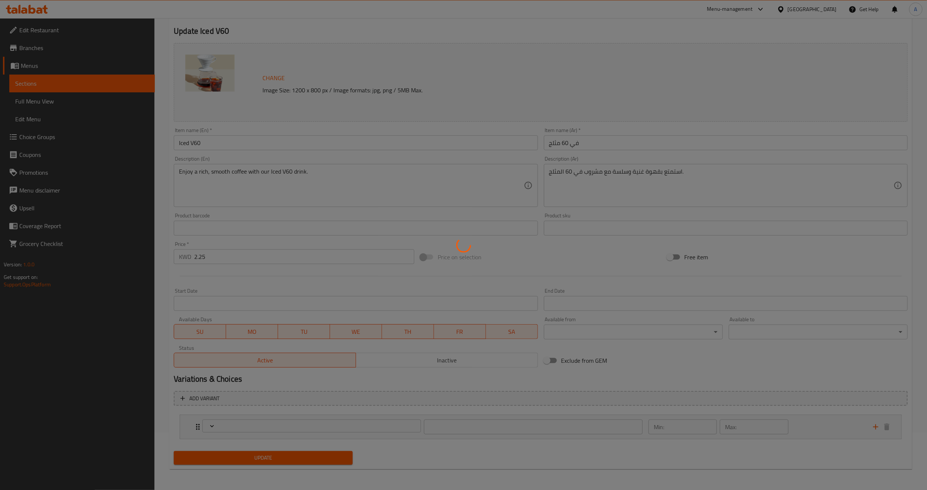
type input "اختيار الحبوب المثلجة في60"
type input "1"
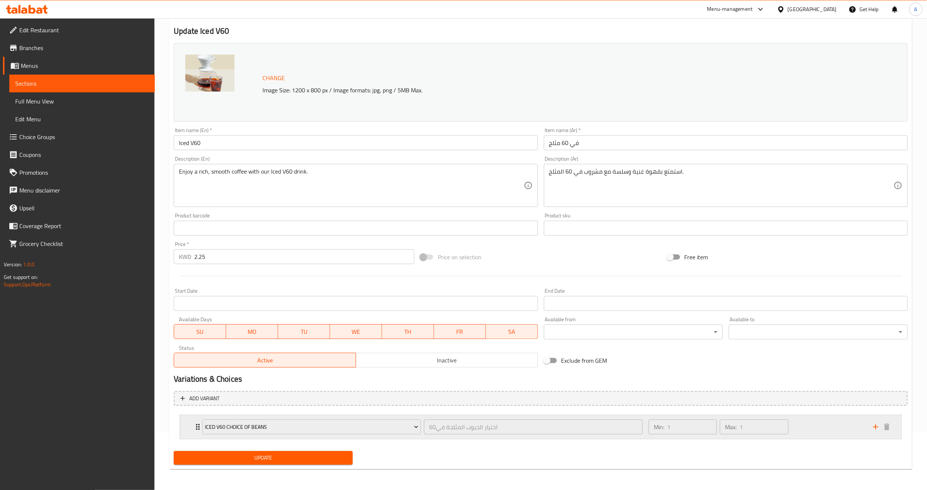
click at [196, 426] on icon "Expand" at bounding box center [197, 427] width 9 height 9
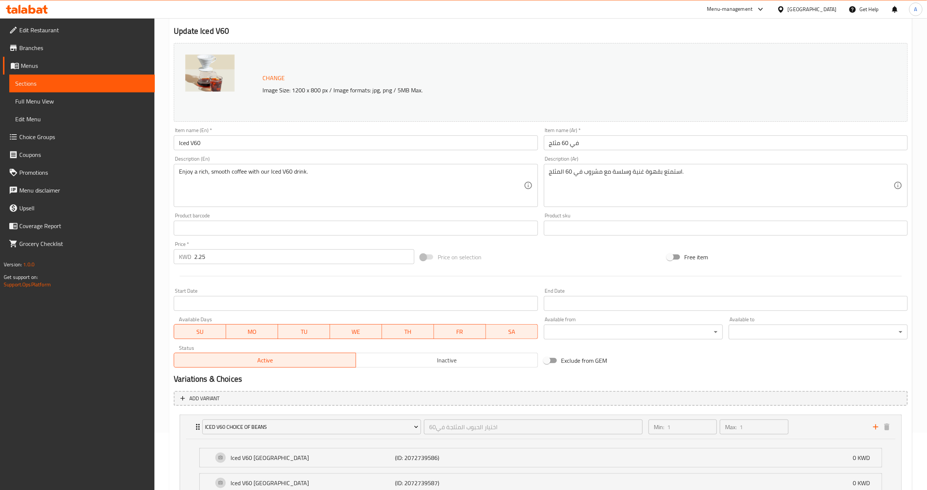
scroll to position [280, 0]
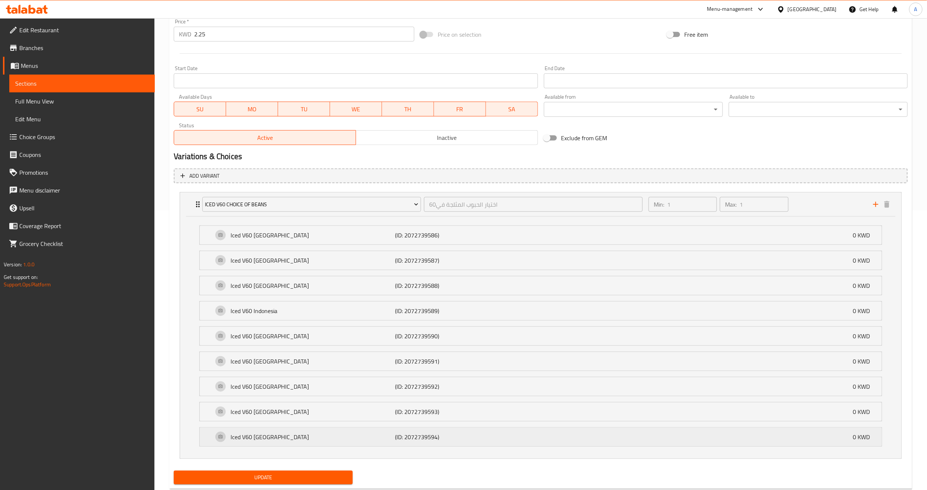
click at [245, 438] on p "Iced V60 [GEOGRAPHIC_DATA]" at bounding box center [312, 437] width 164 height 9
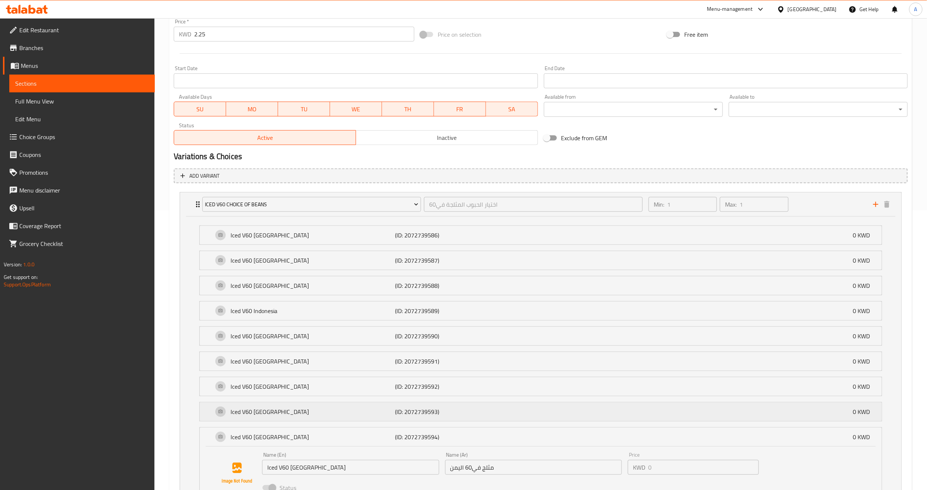
click at [253, 421] on div "Iced V60 [GEOGRAPHIC_DATA] (ID: 2072739593) 0 KWD" at bounding box center [543, 412] width 660 height 19
click at [257, 391] on p "Iced V60 [GEOGRAPHIC_DATA]" at bounding box center [312, 386] width 164 height 9
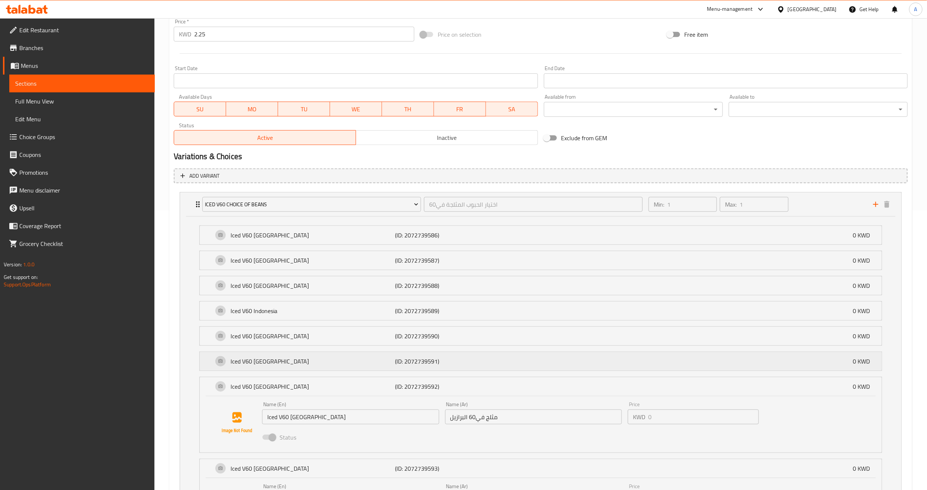
click at [259, 366] on p "Iced V60 [GEOGRAPHIC_DATA]" at bounding box center [312, 361] width 164 height 9
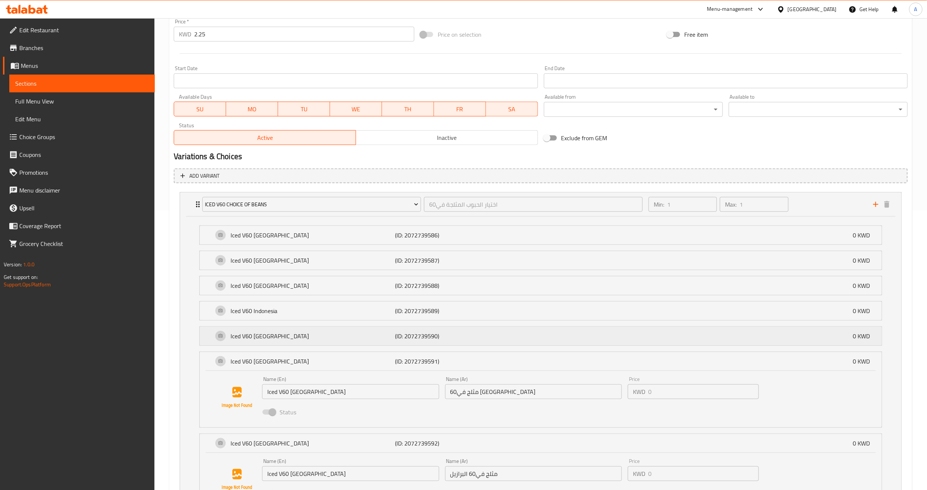
click at [259, 340] on p "Iced V60 [GEOGRAPHIC_DATA]" at bounding box center [312, 336] width 164 height 9
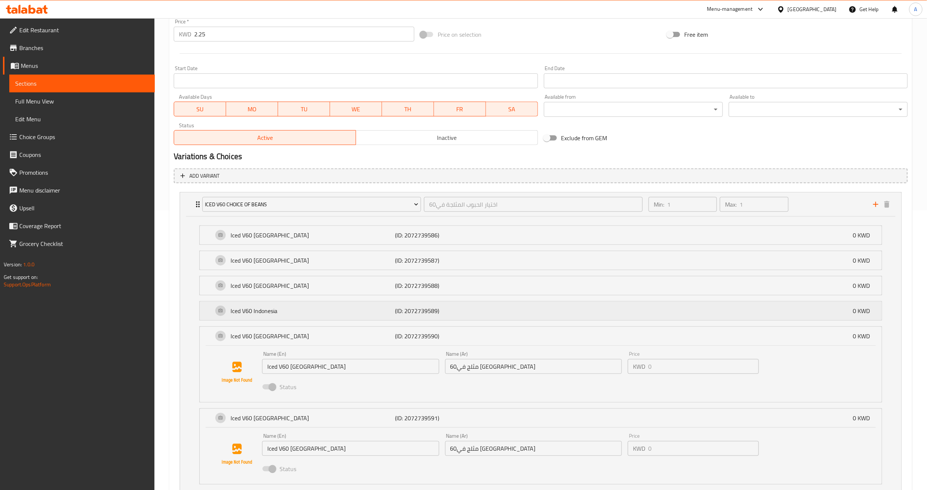
click at [256, 313] on p "Iced V60 Indonesia" at bounding box center [312, 311] width 164 height 9
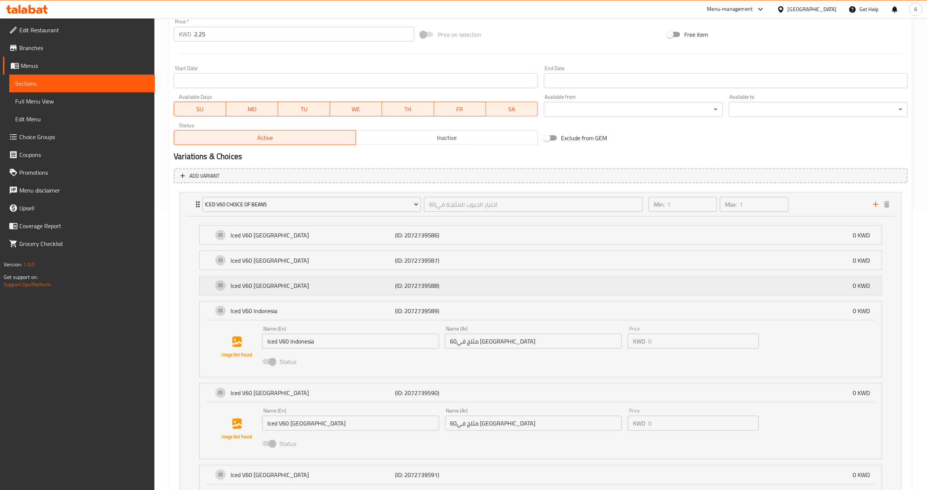
click at [258, 284] on p "Iced V60 [GEOGRAPHIC_DATA]" at bounding box center [312, 285] width 164 height 9
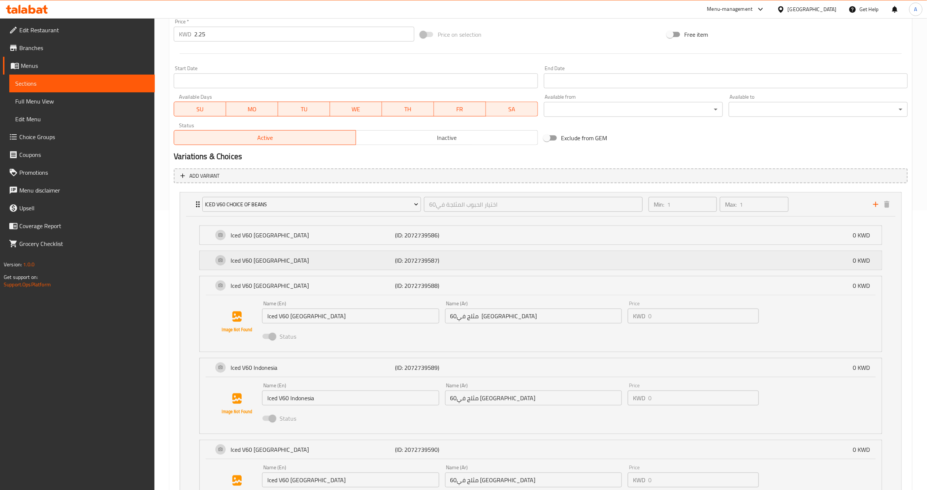
click at [259, 258] on p "Iced V60 [GEOGRAPHIC_DATA]" at bounding box center [312, 260] width 164 height 9
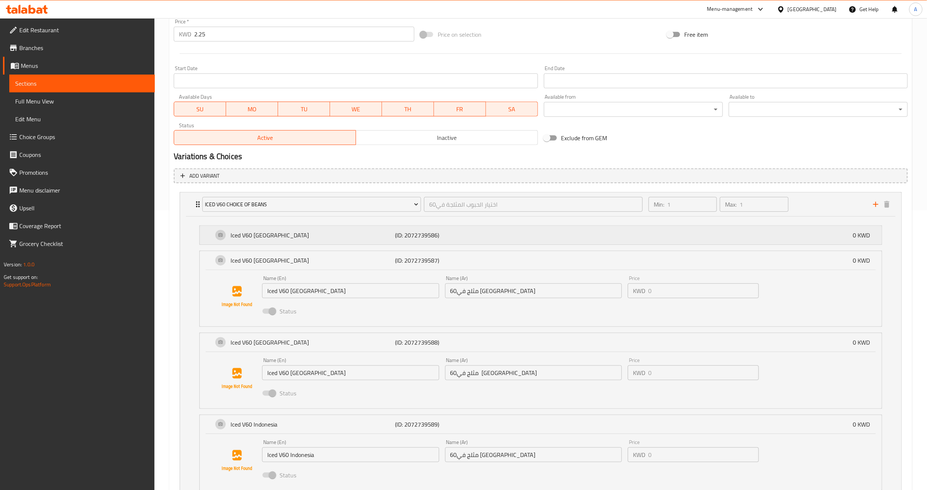
click at [261, 241] on div "Iced V60 [GEOGRAPHIC_DATA] (ID: 2072739586) 0 KWD" at bounding box center [543, 235] width 660 height 19
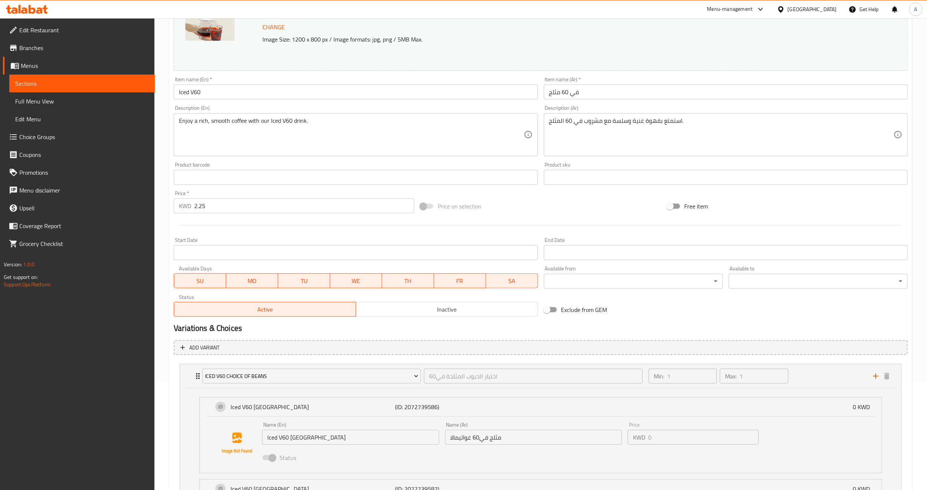
scroll to position [0, 0]
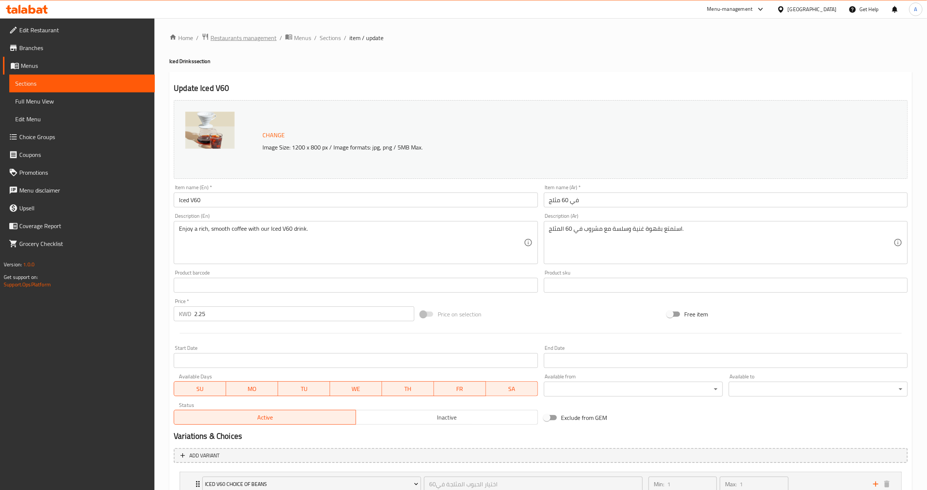
click at [262, 34] on span "Restaurants management" at bounding box center [243, 37] width 66 height 9
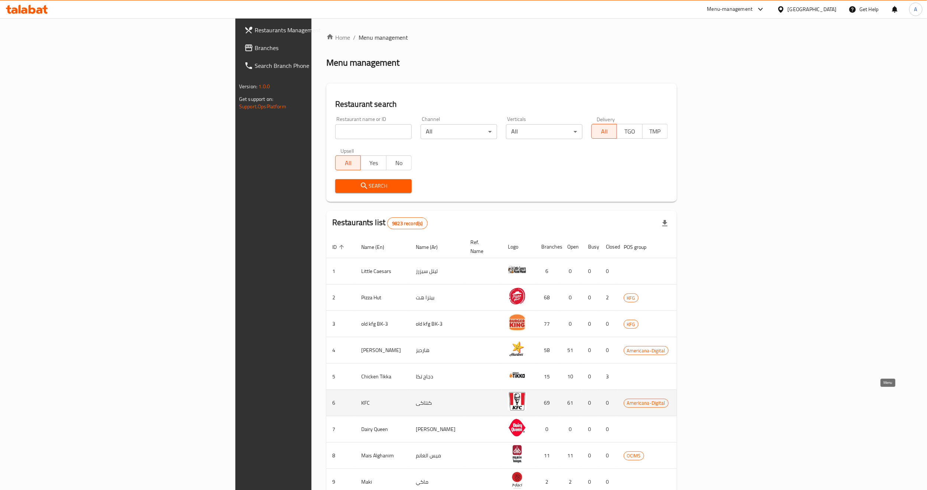
click at [732, 401] on icon "enhanced table" at bounding box center [727, 403] width 9 height 9
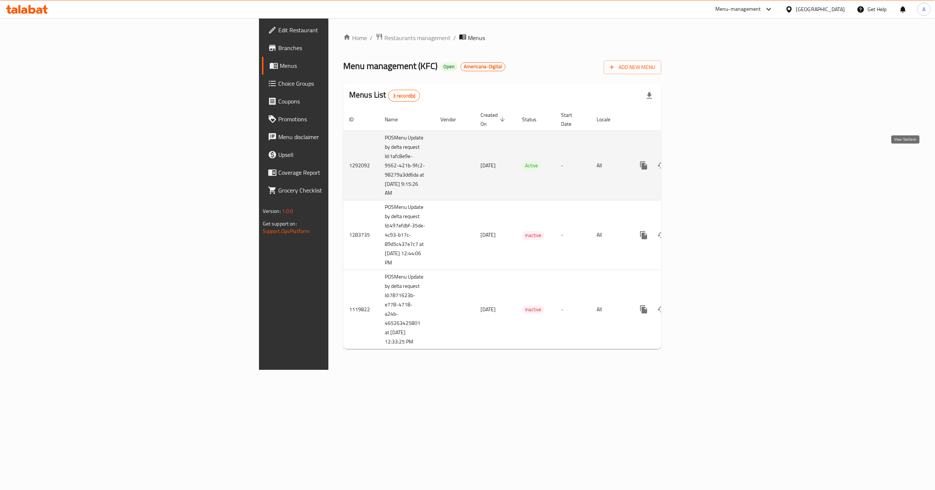
click at [701, 162] on icon "enhanced table" at bounding box center [697, 165] width 7 height 7
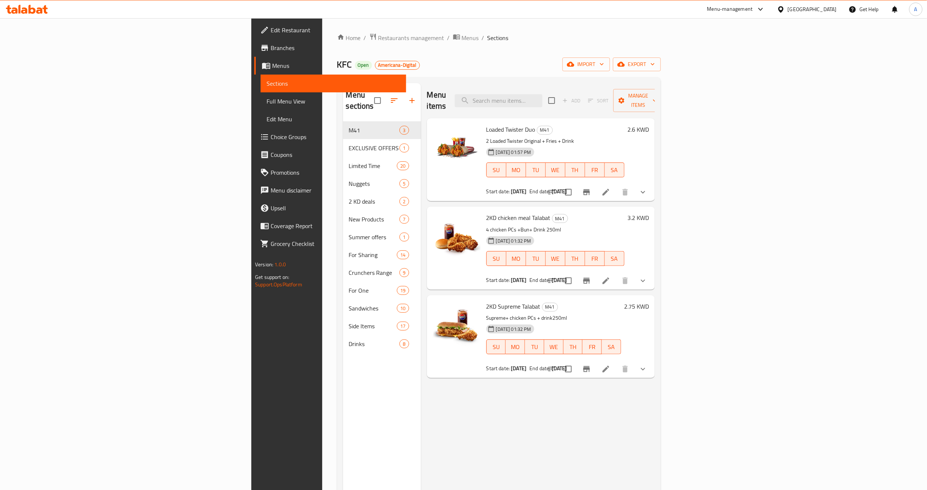
click at [624, 213] on h6 "2KD chicken meal Talabat M41" at bounding box center [555, 218] width 138 height 10
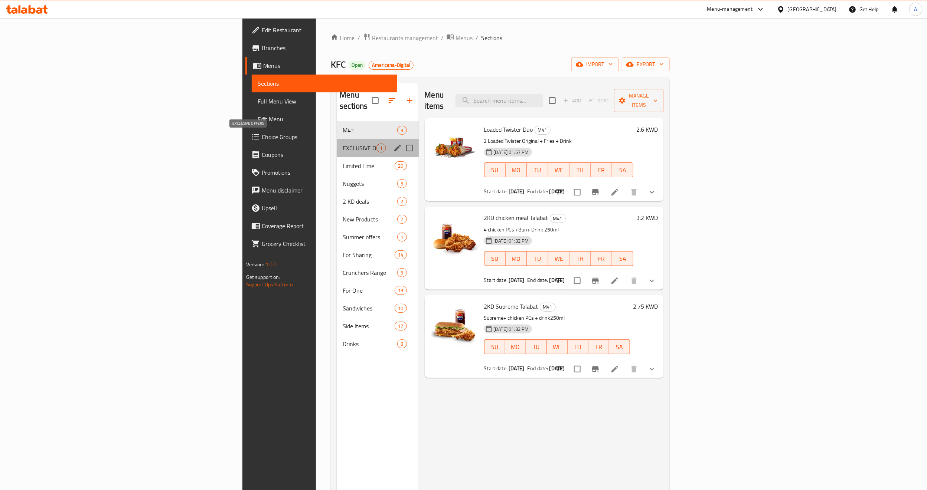
click at [343, 144] on span "EXCLUSIVE OFFERS" at bounding box center [360, 148] width 34 height 9
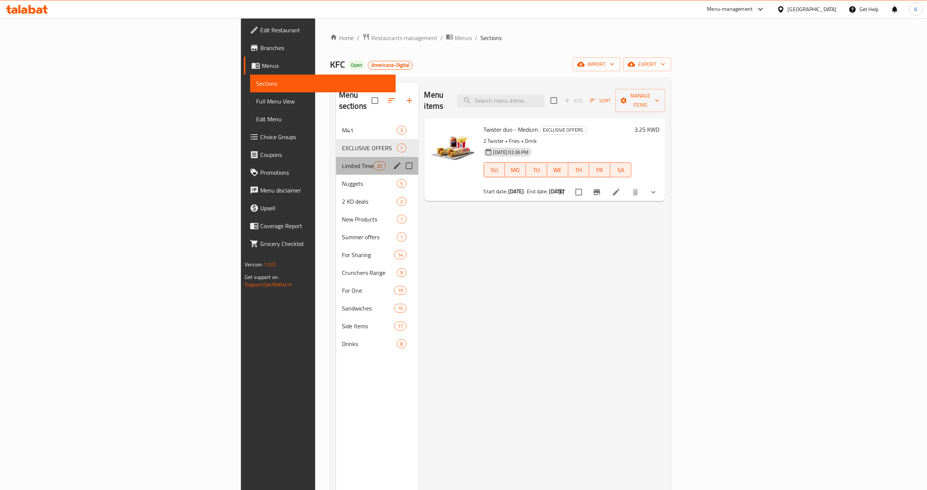
click at [336, 157] on div "Limited Time 20" at bounding box center [377, 166] width 82 height 18
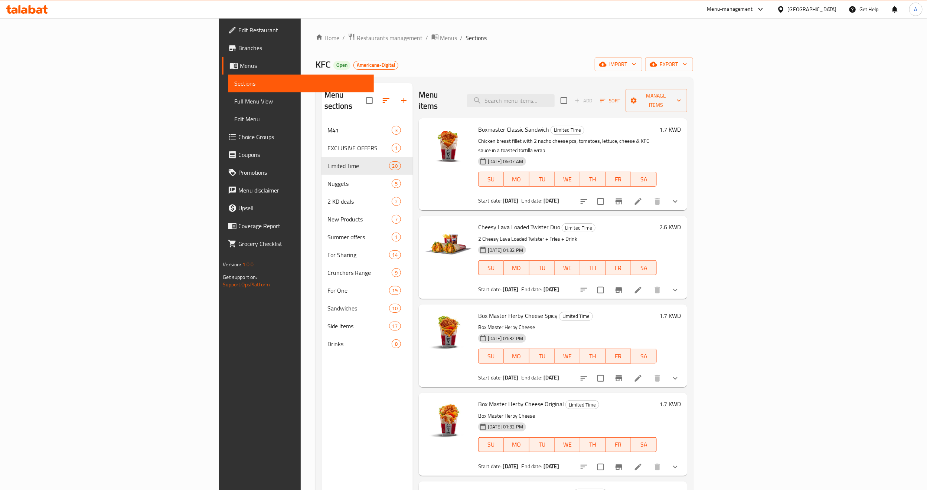
click at [222, 39] on link "Branches" at bounding box center [298, 48] width 152 height 18
